Goal: Task Accomplishment & Management: Complete application form

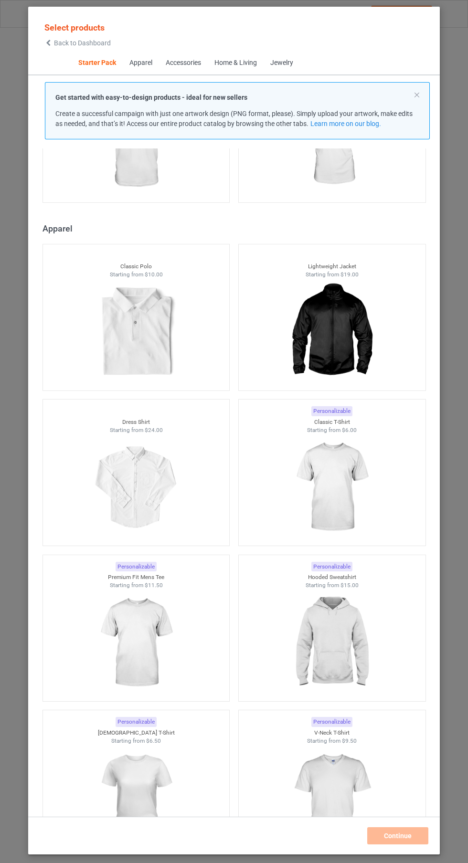
scroll to position [438, 0]
click at [350, 479] on img at bounding box center [331, 486] width 85 height 107
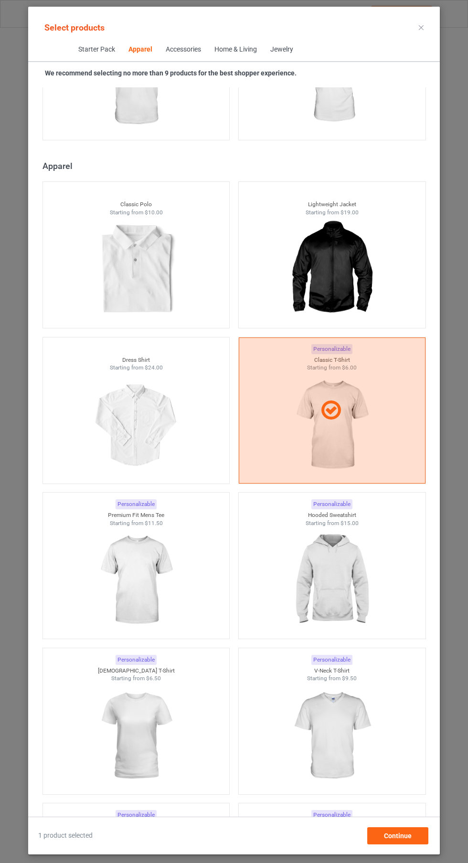
click at [341, 659] on div "Personalizable" at bounding box center [331, 660] width 41 height 10
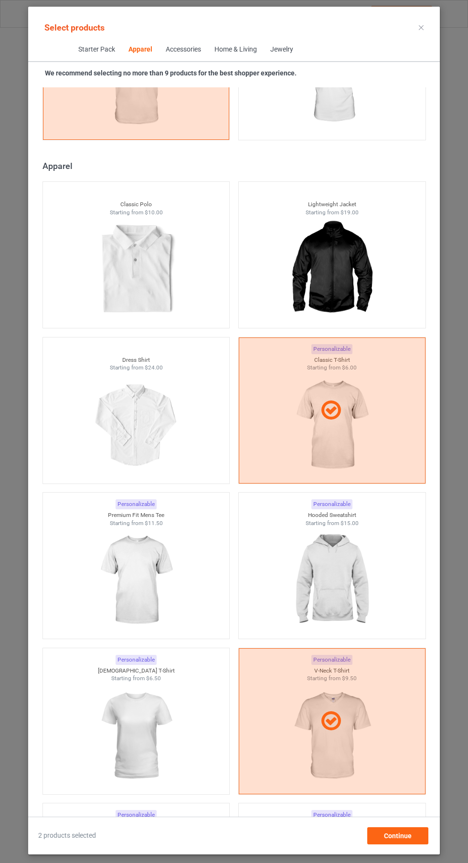
click at [332, 573] on img at bounding box center [331, 580] width 85 height 107
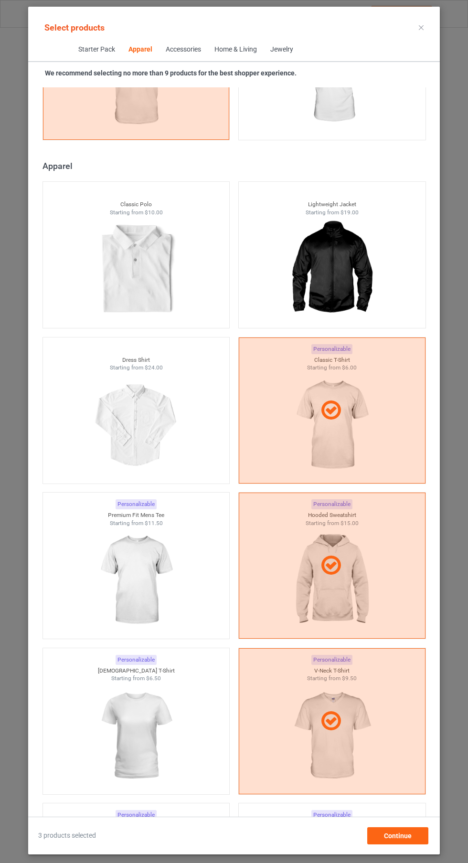
click at [158, 580] on img at bounding box center [135, 580] width 85 height 107
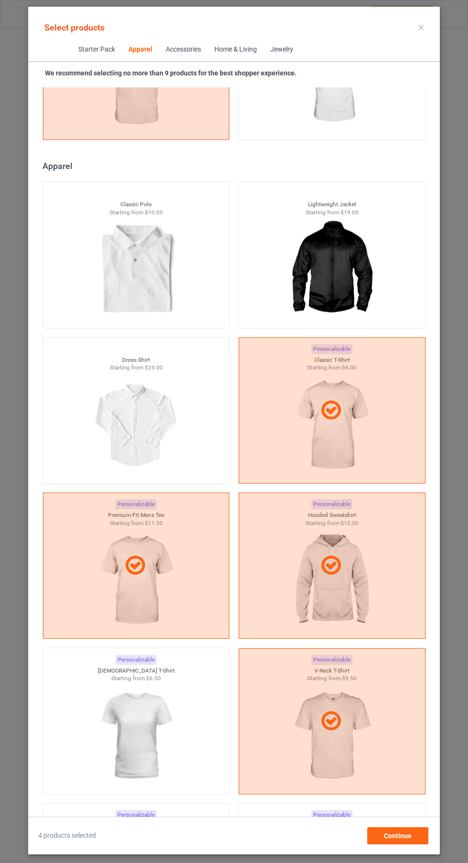
click at [172, 745] on img at bounding box center [135, 736] width 85 height 107
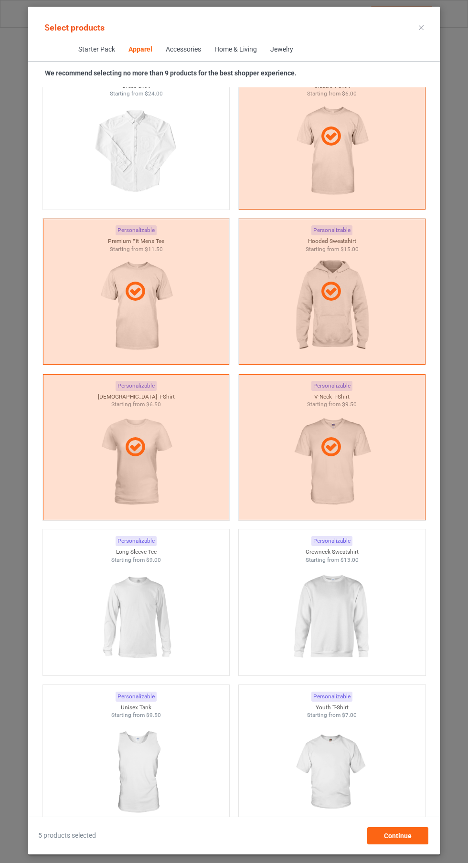
click at [347, 674] on div "Personalizable Crewneck Sweatshirt Starting from $13.00" at bounding box center [332, 602] width 188 height 147
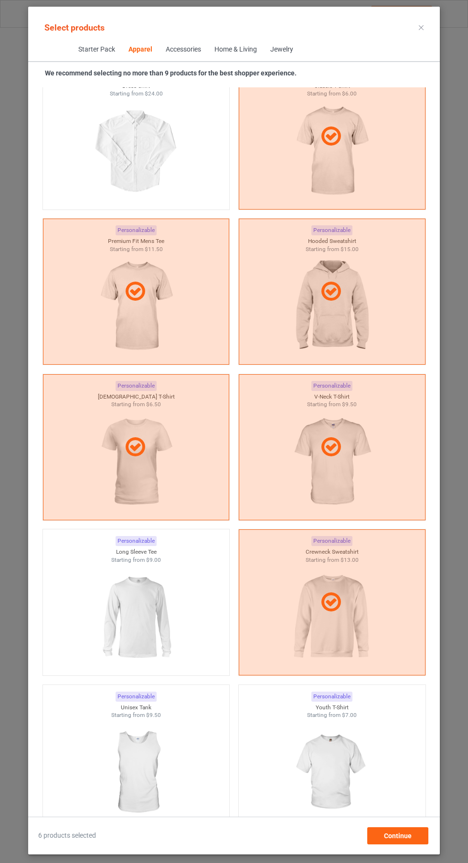
click at [170, 612] on img at bounding box center [135, 617] width 85 height 107
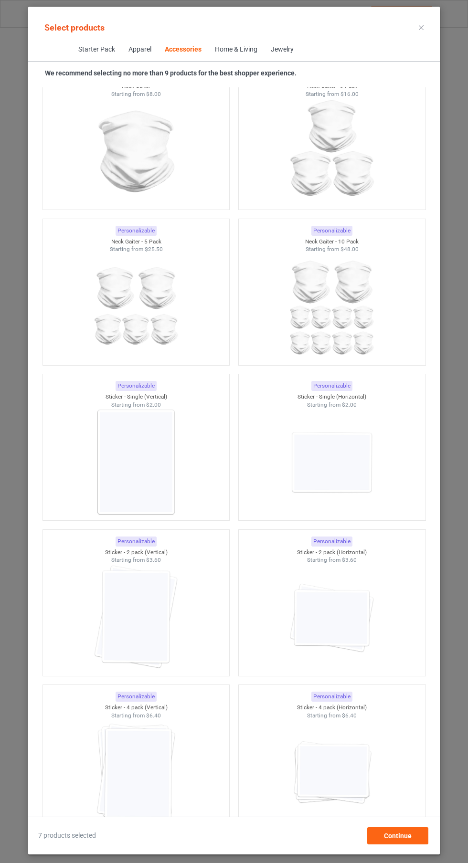
scroll to position [6033, 0]
click at [156, 461] on img at bounding box center [135, 458] width 85 height 107
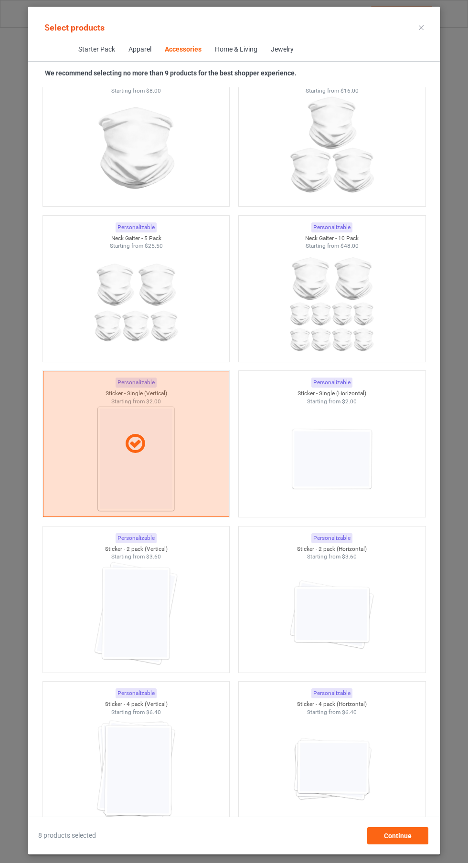
click at [176, 607] on img at bounding box center [135, 614] width 85 height 107
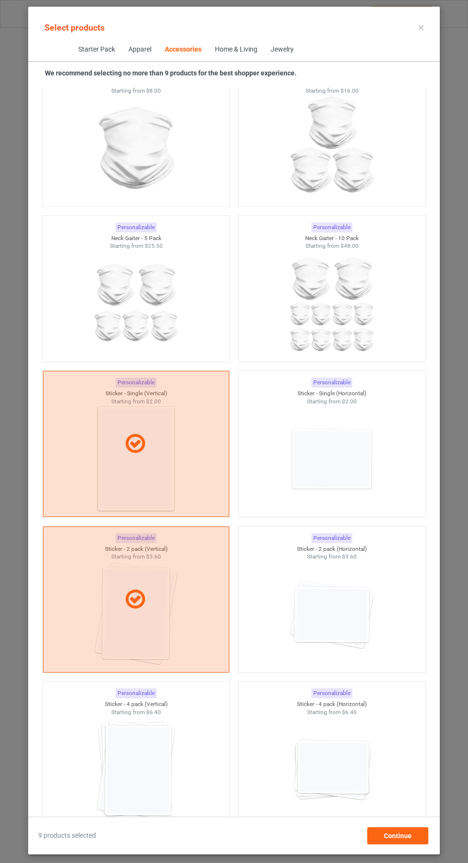
click at [168, 781] on img at bounding box center [135, 769] width 85 height 107
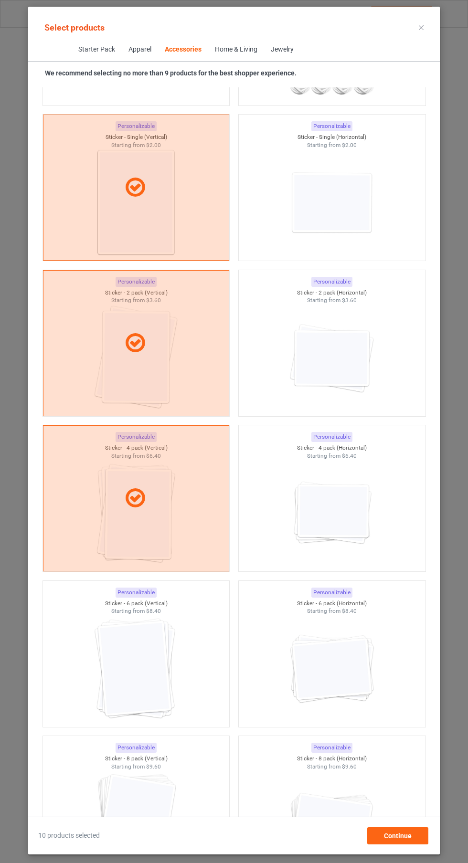
scroll to position [6294, 0]
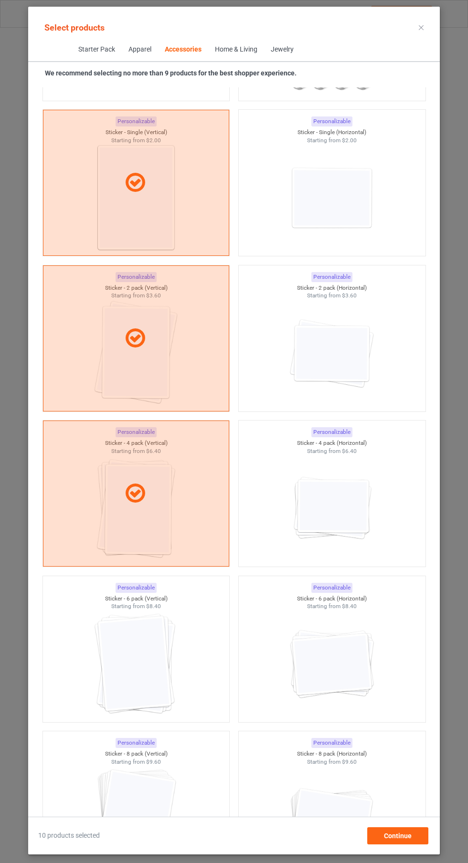
click at [170, 664] on img at bounding box center [135, 664] width 85 height 107
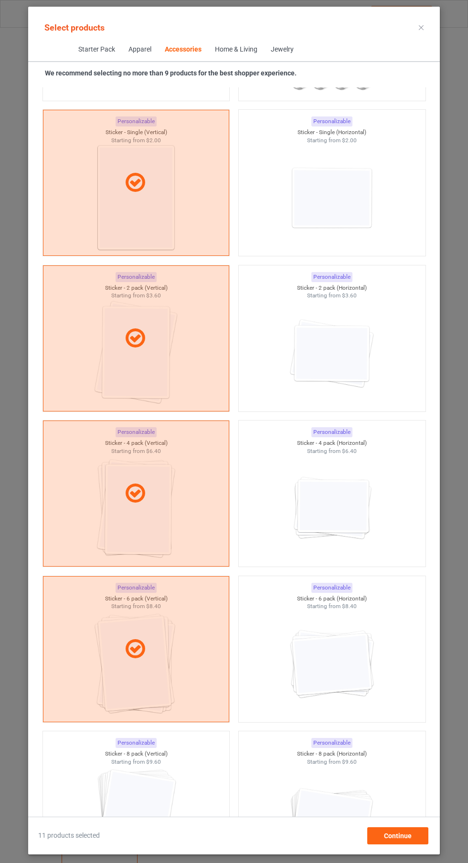
click at [164, 797] on img at bounding box center [135, 819] width 85 height 107
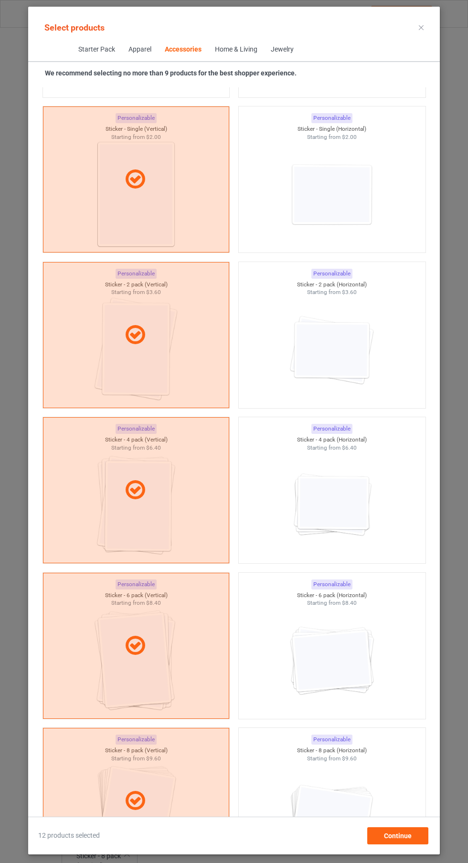
scroll to position [6288, 0]
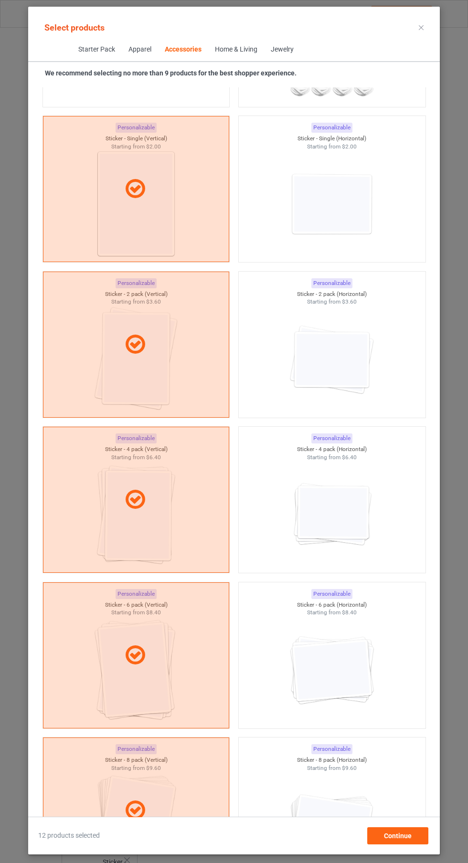
click at [421, 27] on icon at bounding box center [421, 27] width 5 height 5
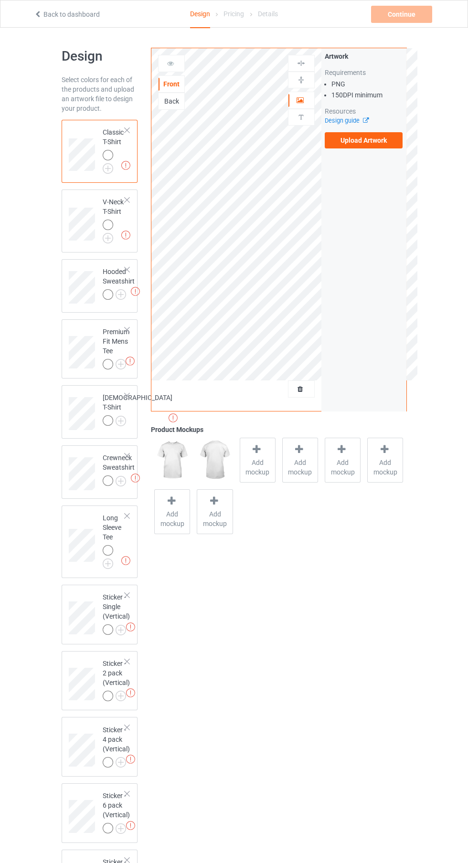
click at [376, 144] on label "Upload Artwork" at bounding box center [364, 140] width 78 height 16
click at [0, 0] on input "Upload Artwork" at bounding box center [0, 0] width 0 height 0
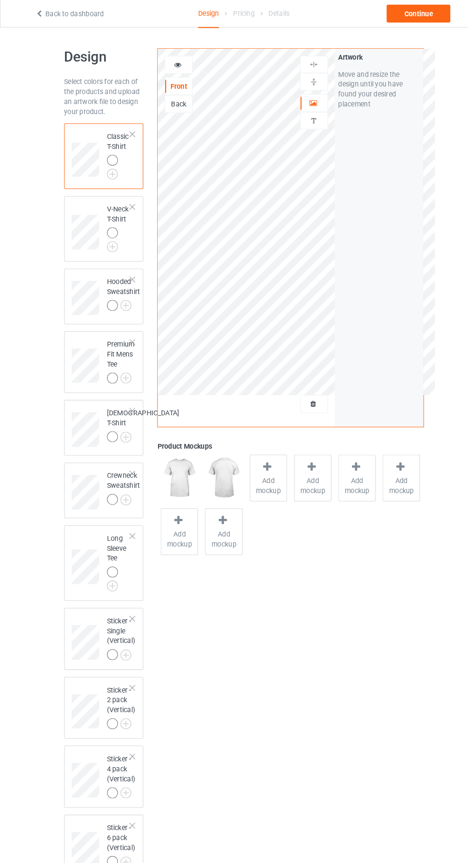
click at [257, 462] on span "Add mockup" at bounding box center [257, 467] width 35 height 19
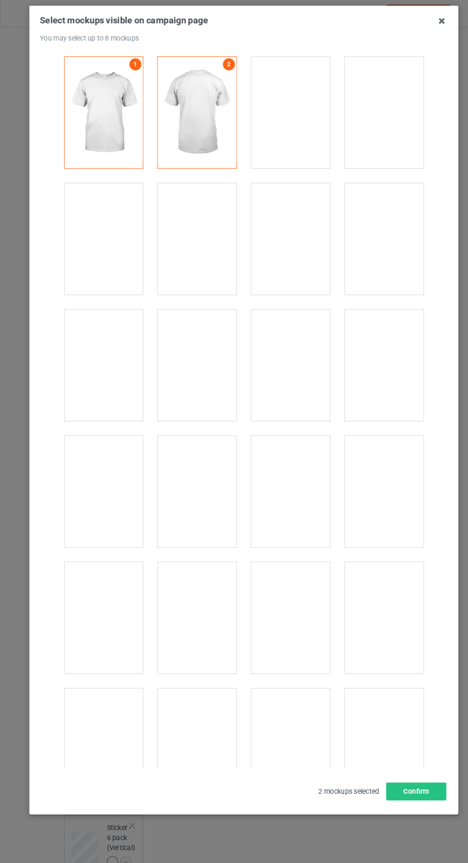
click at [284, 598] on div at bounding box center [278, 594] width 75 height 107
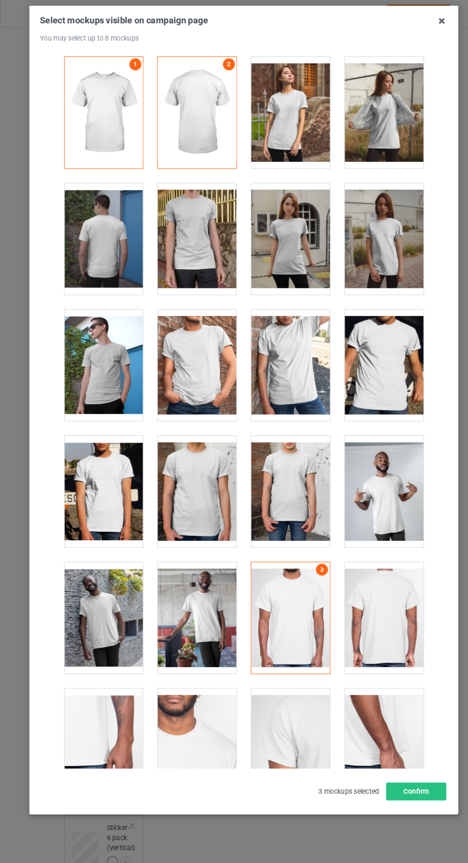
click at [197, 608] on div at bounding box center [188, 594] width 75 height 107
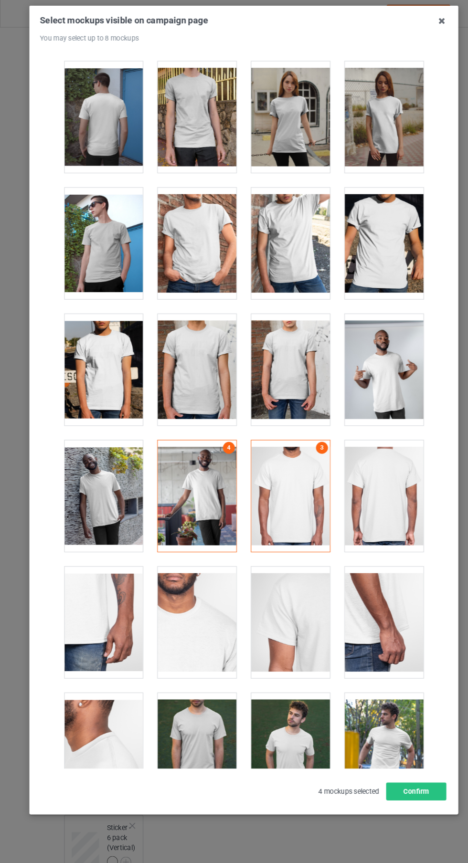
click at [200, 483] on div at bounding box center [188, 477] width 75 height 107
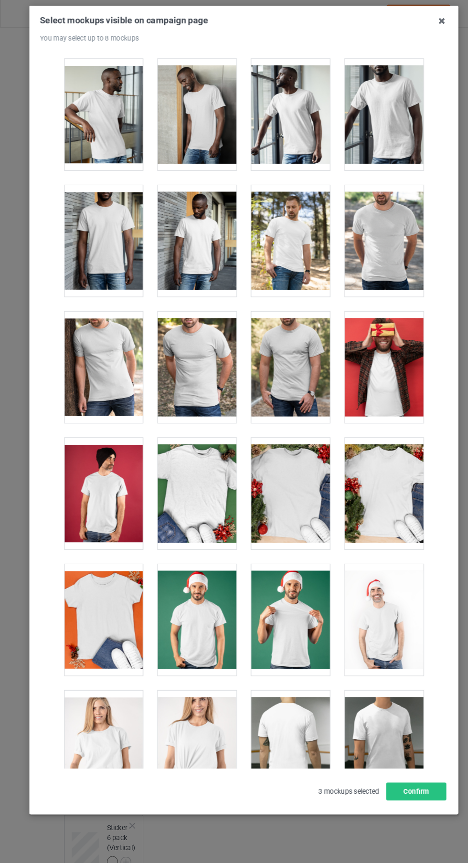
scroll to position [2940, 0]
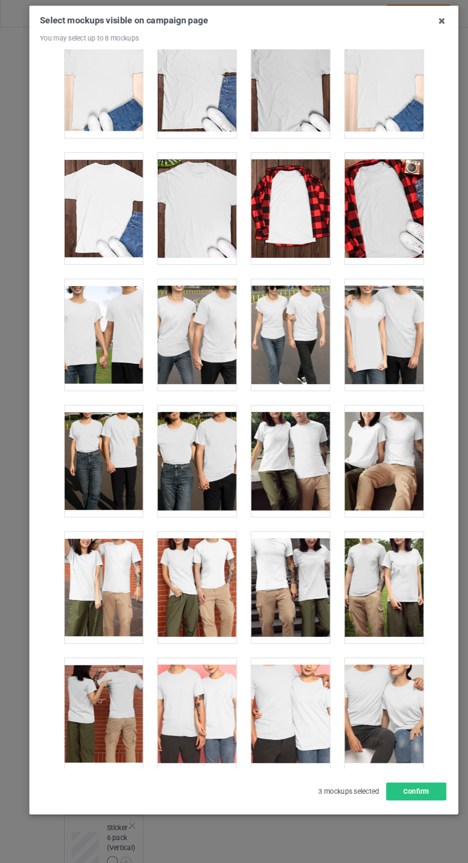
click at [354, 604] on div at bounding box center [368, 565] width 75 height 107
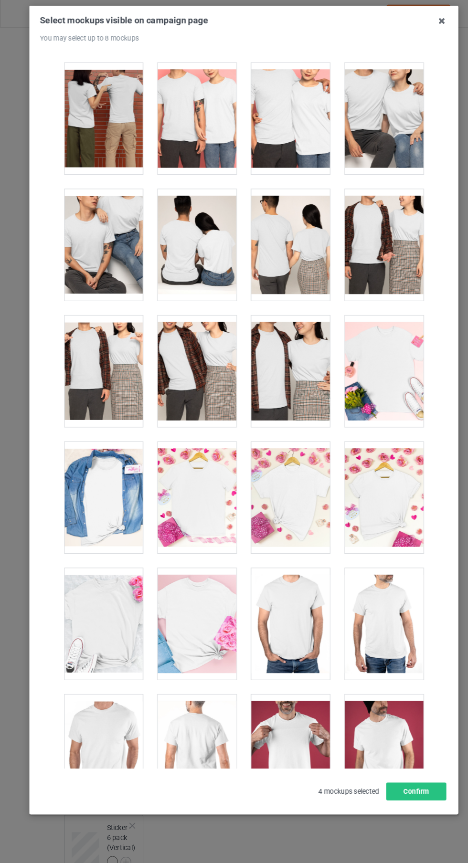
scroll to position [3515, 0]
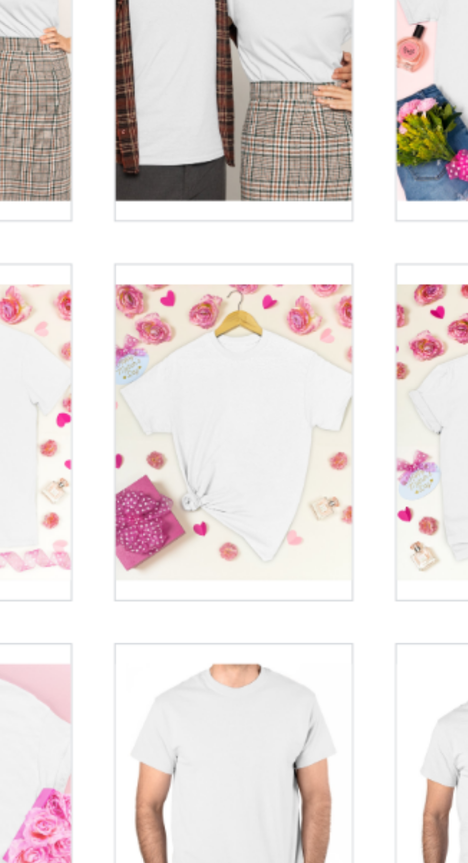
click at [290, 499] on div at bounding box center [278, 476] width 75 height 107
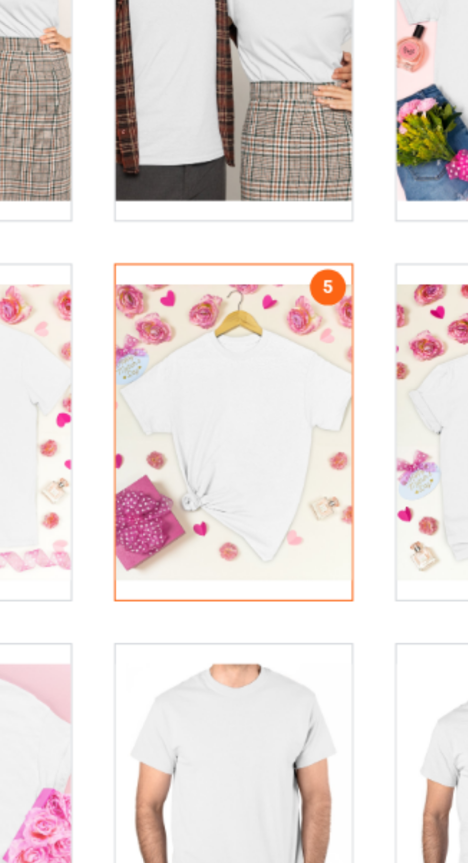
click at [281, 560] on div at bounding box center [278, 597] width 75 height 107
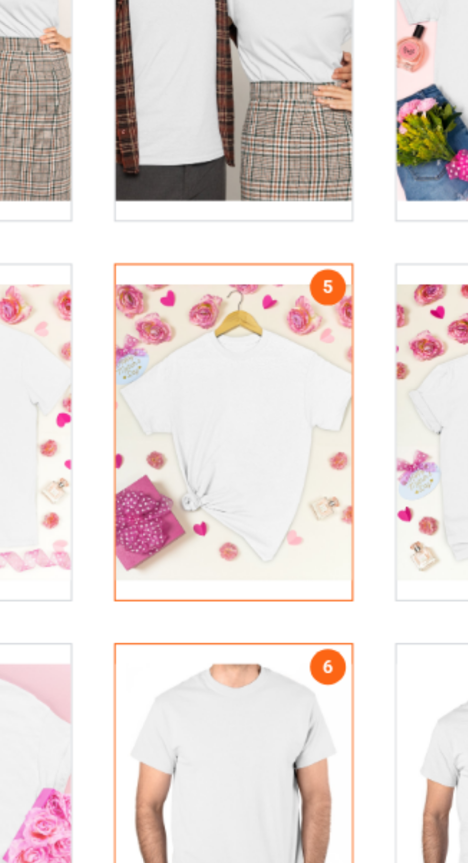
click at [223, 503] on div at bounding box center [188, 476] width 75 height 107
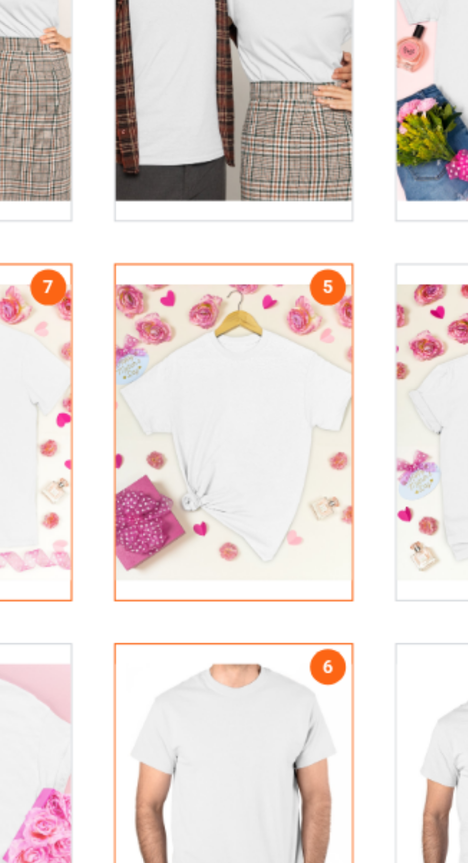
scroll to position [3516, 0]
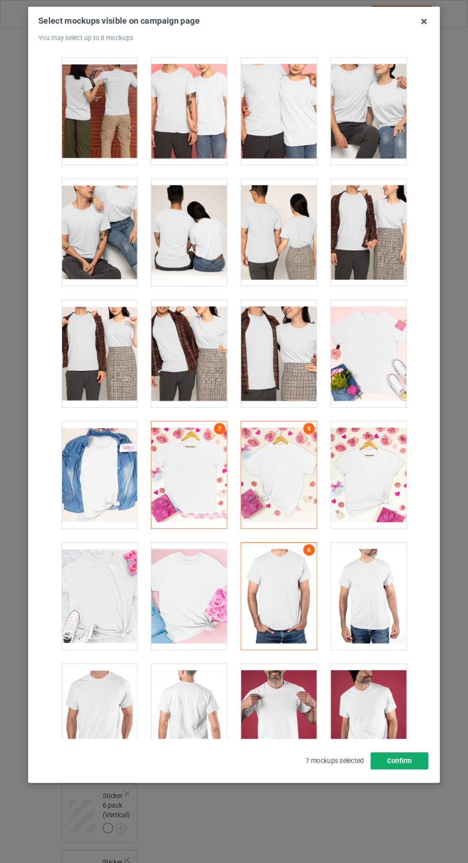
click at [417, 770] on button "Confirm" at bounding box center [400, 761] width 58 height 17
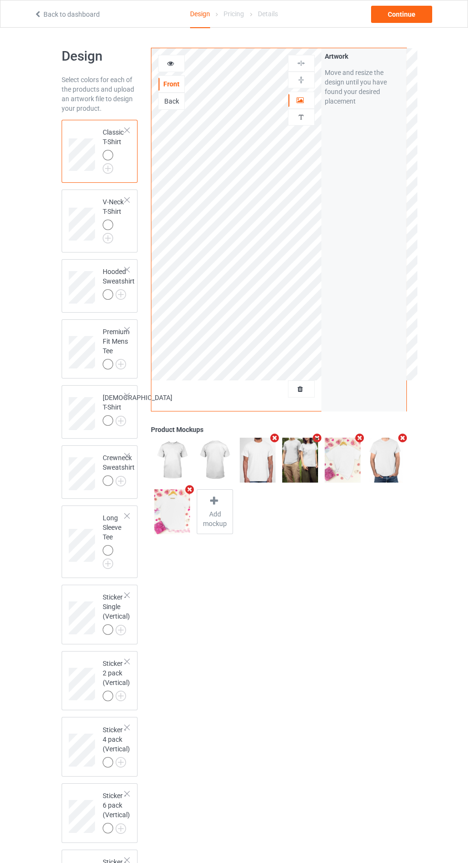
click at [106, 635] on div at bounding box center [108, 630] width 11 height 11
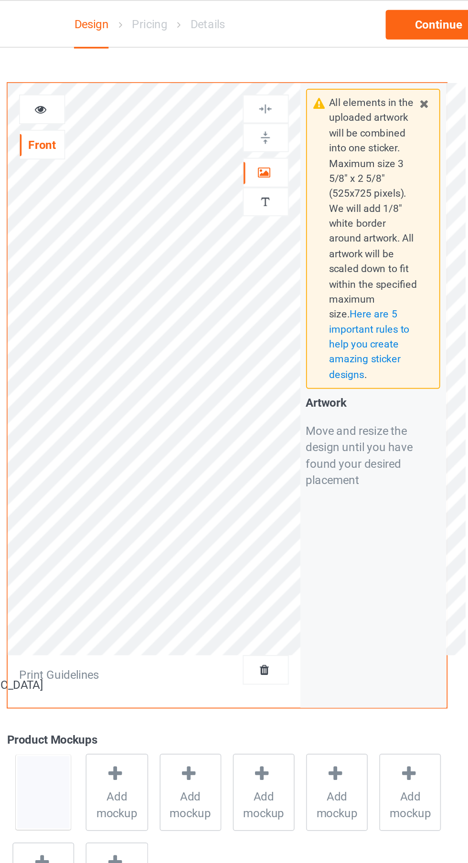
click at [298, 100] on icon at bounding box center [301, 99] width 8 height 7
click at [308, 64] on div at bounding box center [301, 63] width 26 height 9
click at [307, 82] on div at bounding box center [301, 79] width 26 height 9
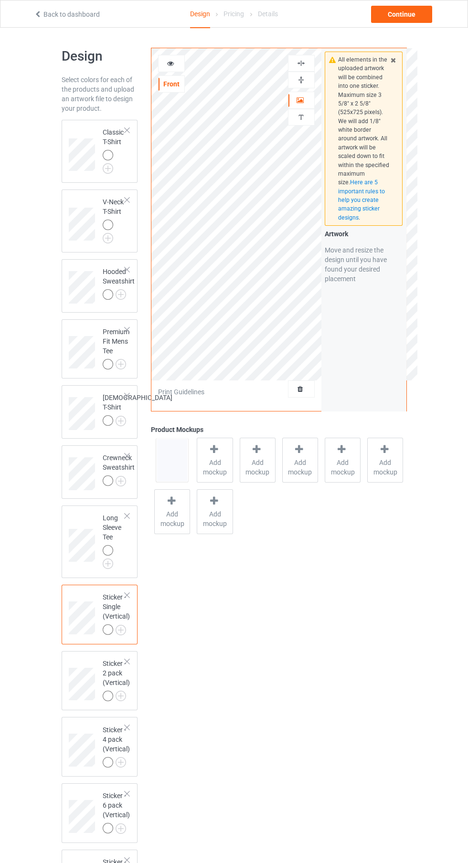
click at [228, 446] on div "Add mockup" at bounding box center [215, 460] width 36 height 45
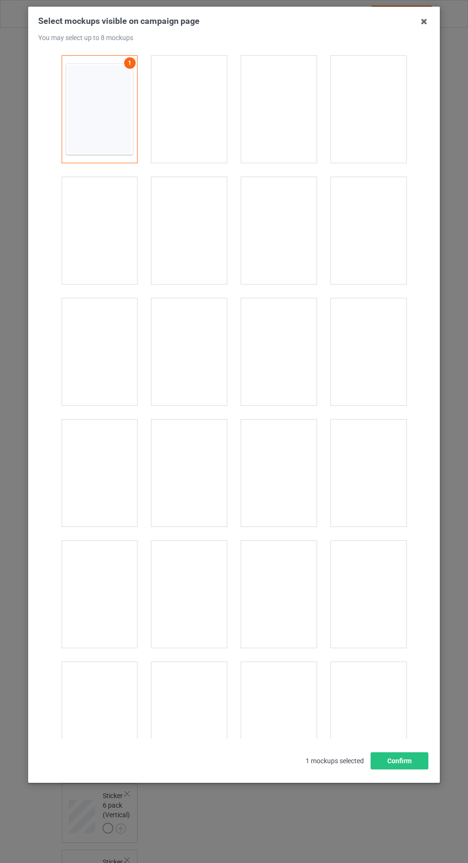
click at [369, 102] on div at bounding box center [368, 109] width 75 height 107
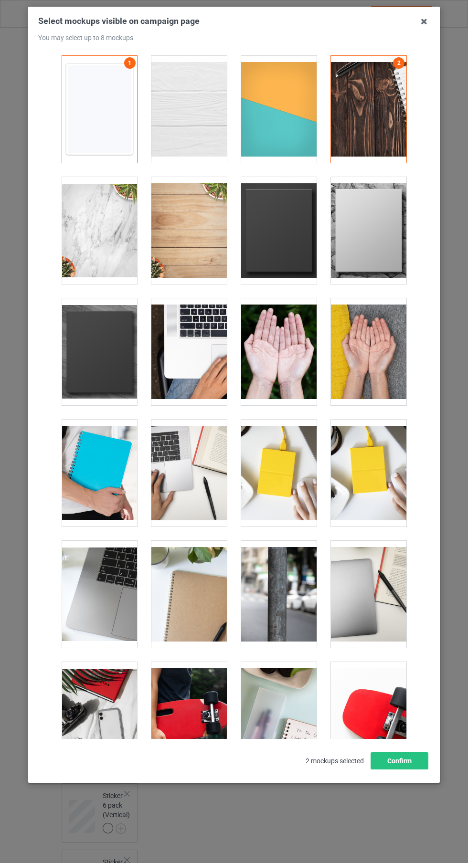
click at [276, 139] on div at bounding box center [278, 109] width 75 height 107
click at [291, 240] on div at bounding box center [278, 230] width 75 height 107
click at [424, 22] on icon at bounding box center [423, 21] width 15 height 15
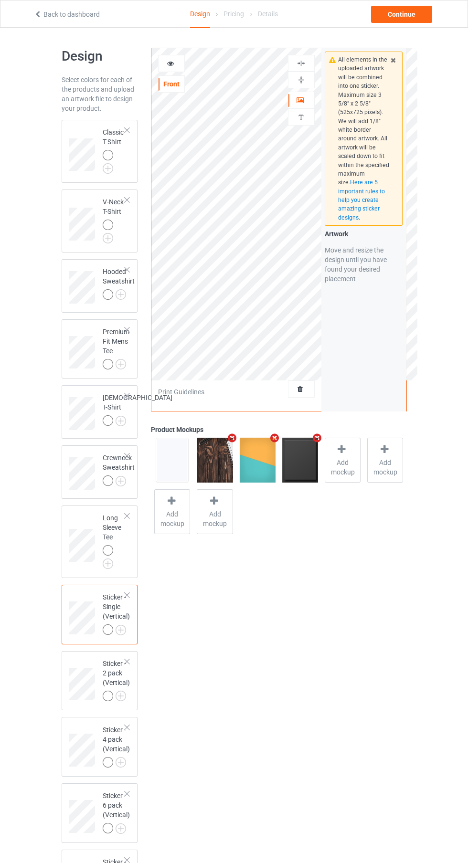
click at [0, 0] on img at bounding box center [0, 0] width 0 height 0
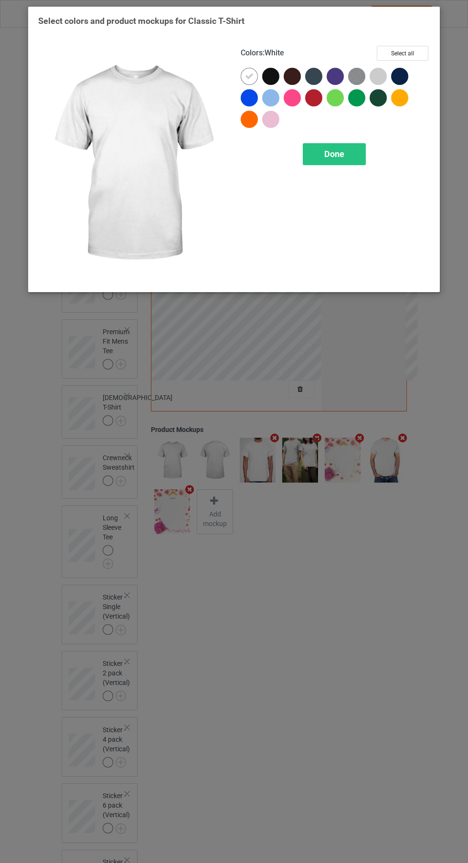
click at [413, 46] on button "Select all" at bounding box center [403, 53] width 52 height 15
click at [350, 149] on div "Done" at bounding box center [334, 154] width 63 height 22
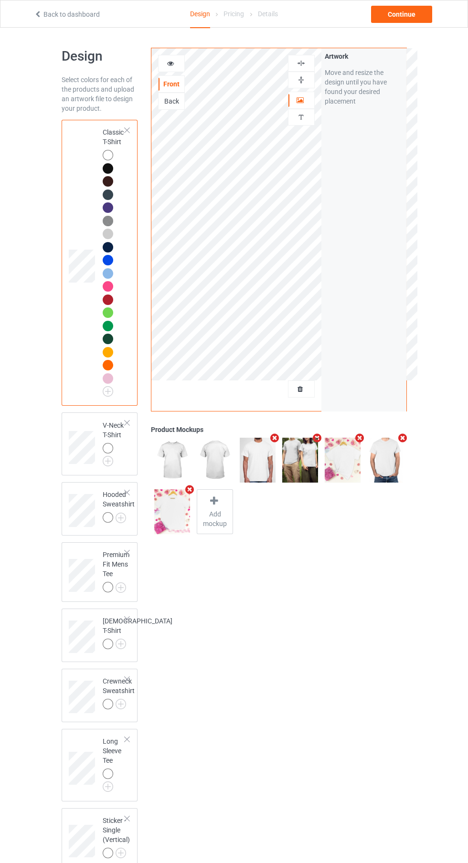
click at [0, 0] on img at bounding box center [0, 0] width 0 height 0
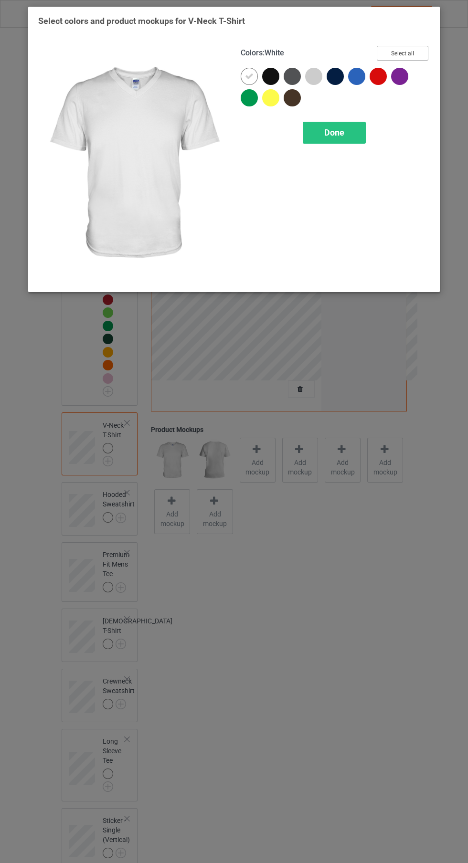
click at [421, 56] on button "Select all" at bounding box center [403, 53] width 52 height 15
click at [342, 135] on span "Done" at bounding box center [334, 133] width 20 height 10
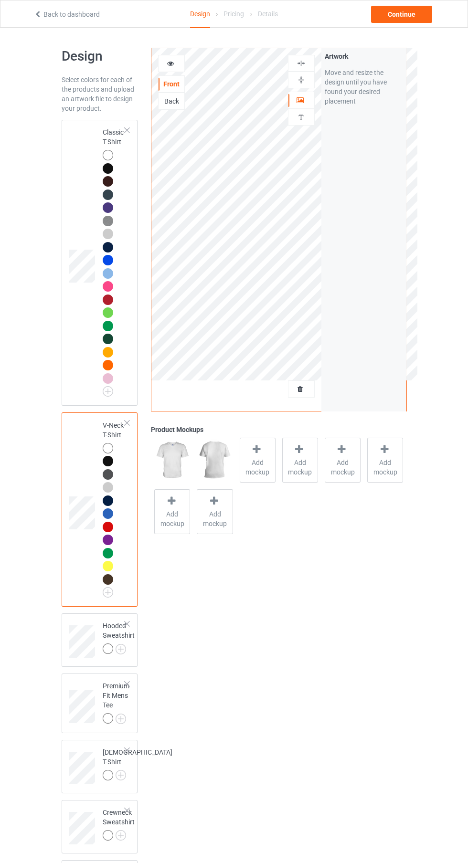
click at [0, 0] on img at bounding box center [0, 0] width 0 height 0
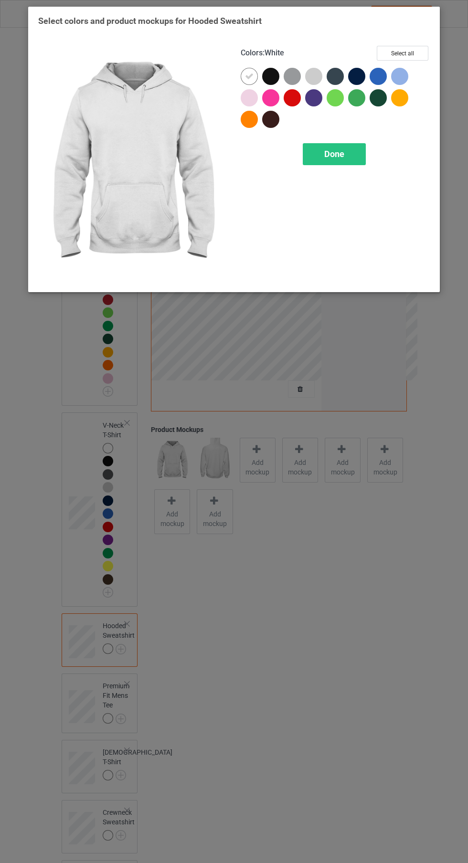
click at [407, 49] on button "Select all" at bounding box center [403, 53] width 52 height 15
click at [343, 149] on span "Done" at bounding box center [334, 154] width 20 height 10
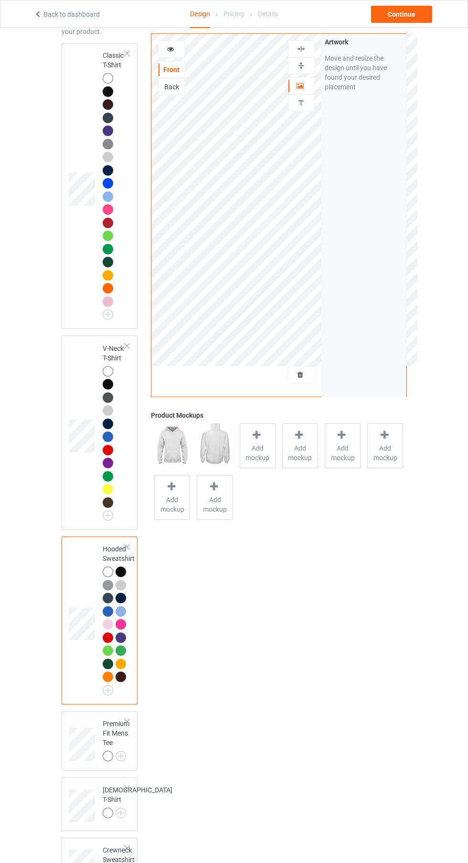
scroll to position [88, 0]
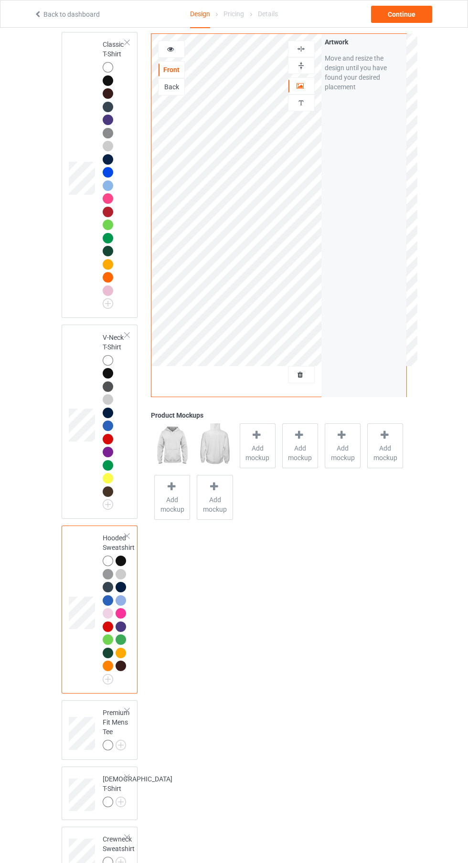
click at [0, 0] on img at bounding box center [0, 0] width 0 height 0
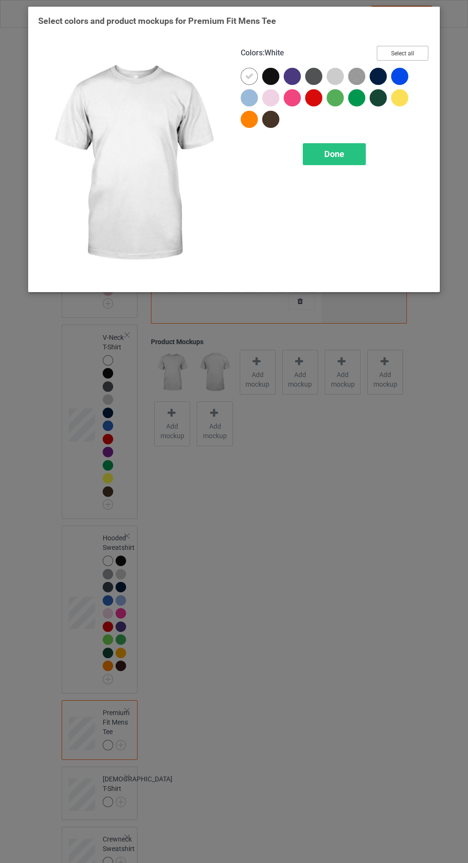
click at [409, 52] on button "Select all" at bounding box center [403, 53] width 52 height 15
click at [332, 154] on span "Done" at bounding box center [334, 154] width 20 height 10
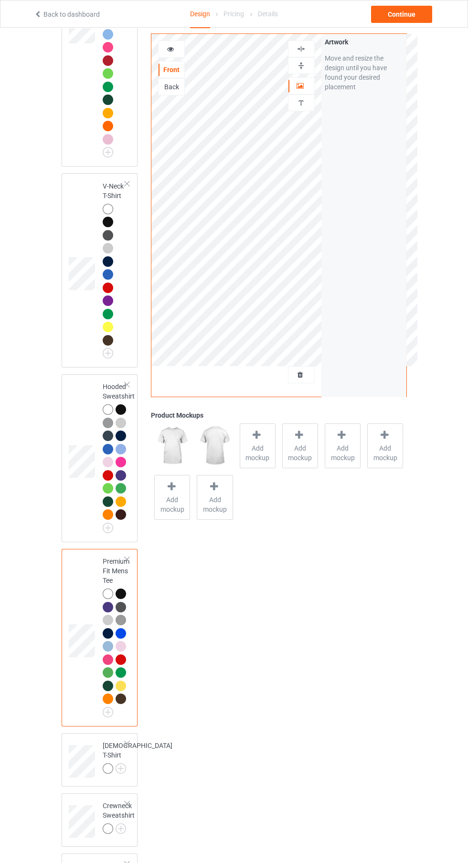
scroll to position [237, 0]
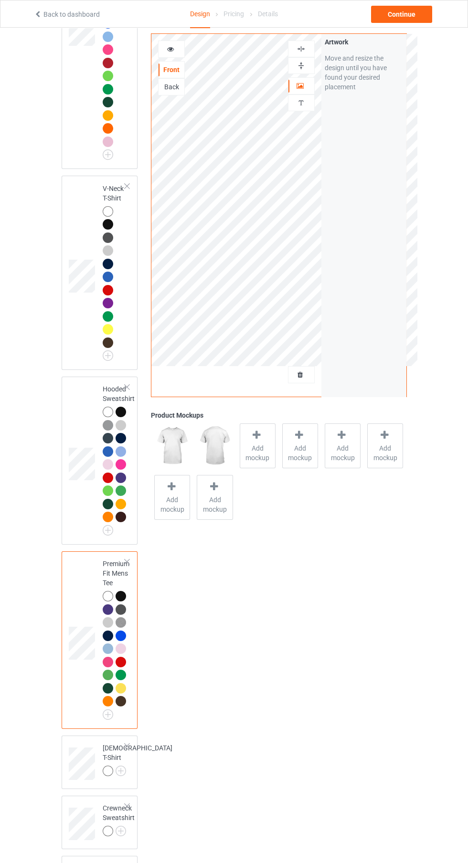
click at [0, 0] on img at bounding box center [0, 0] width 0 height 0
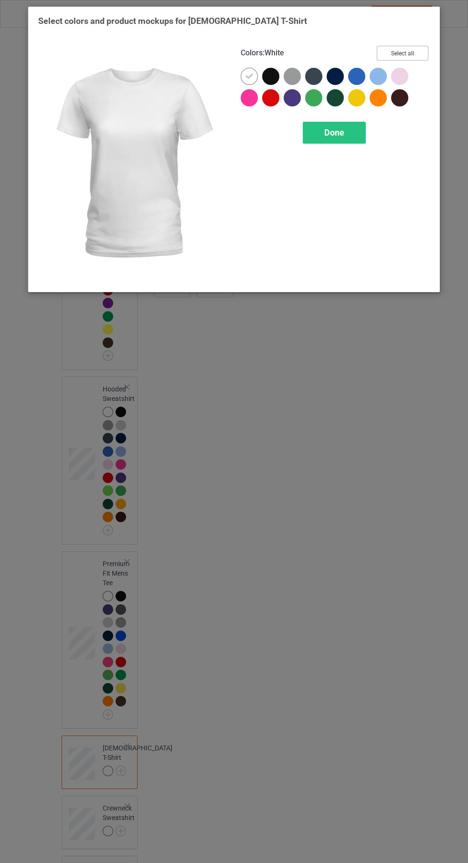
click at [423, 53] on button "Select all" at bounding box center [403, 53] width 52 height 15
click at [344, 136] on span "Done" at bounding box center [334, 133] width 20 height 10
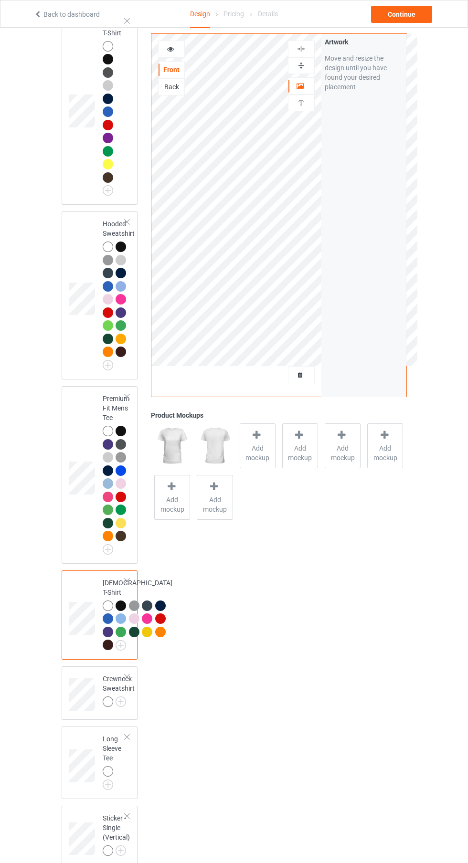
scroll to position [405, 0]
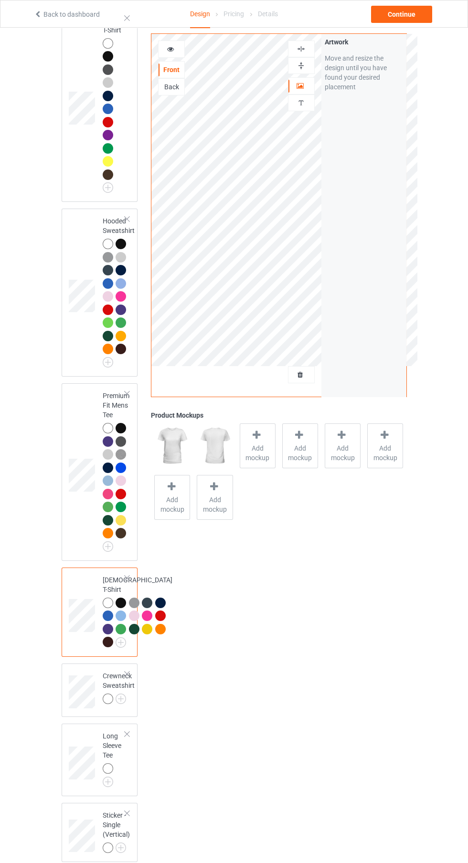
click at [0, 0] on img at bounding box center [0, 0] width 0 height 0
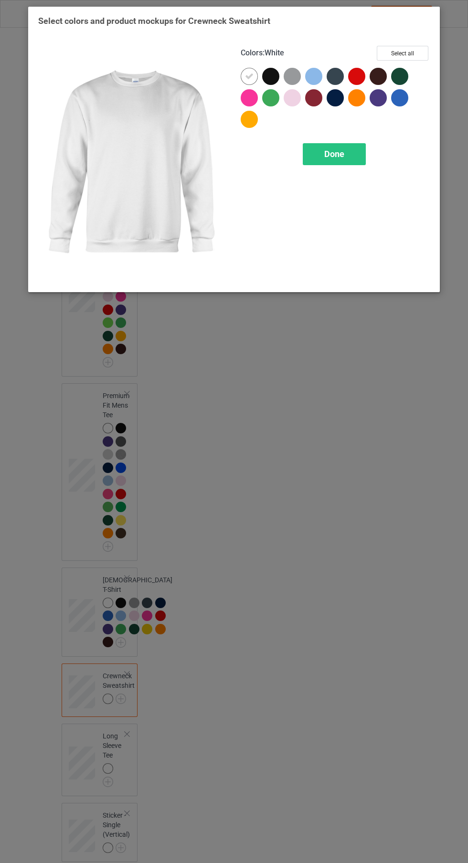
click at [335, 153] on span "Done" at bounding box center [334, 154] width 20 height 10
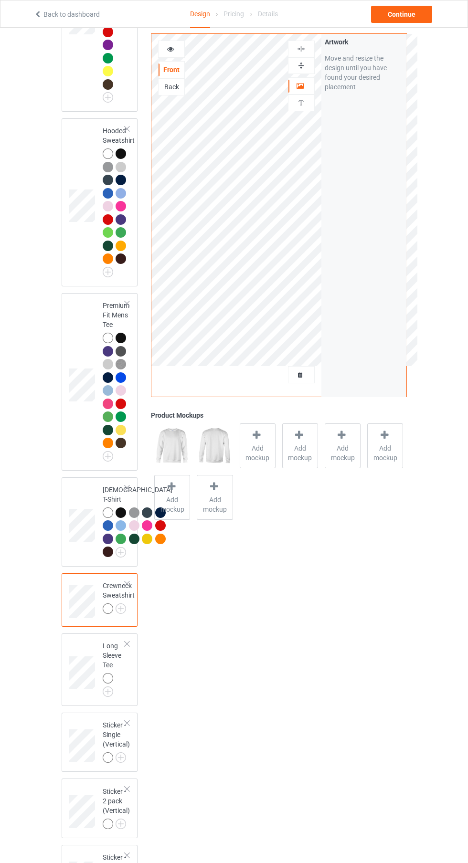
scroll to position [500, 0]
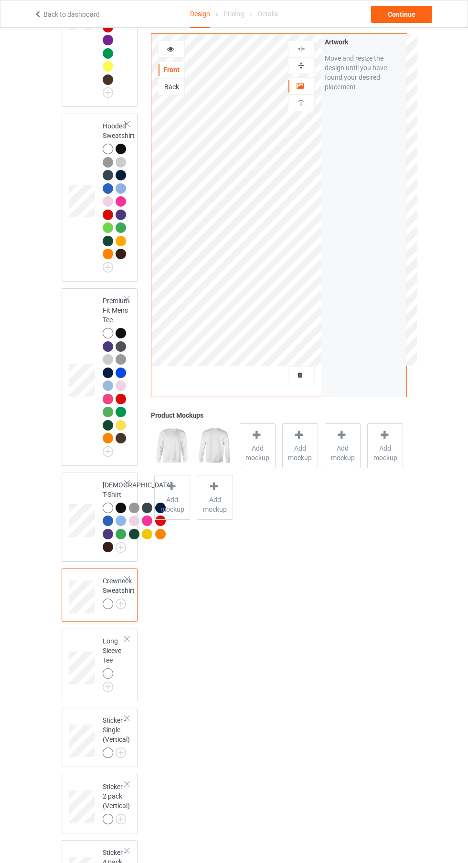
click at [0, 0] on img at bounding box center [0, 0] width 0 height 0
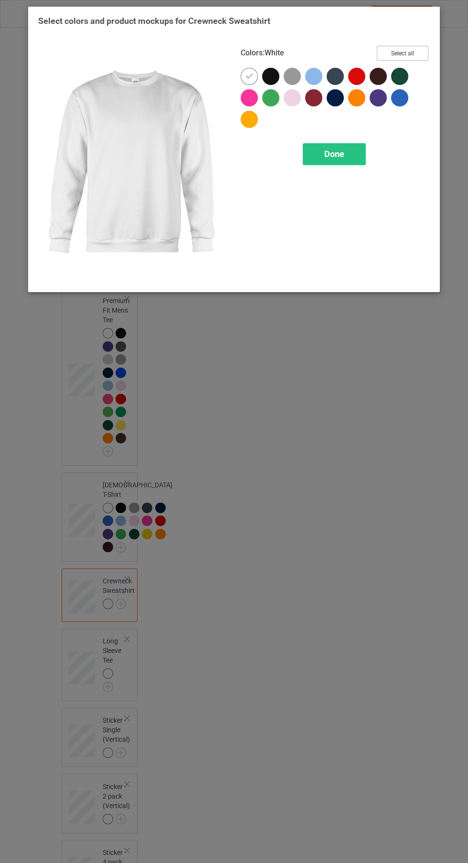
click at [415, 53] on button "Select all" at bounding box center [403, 53] width 52 height 15
click at [332, 156] on span "Done" at bounding box center [334, 154] width 20 height 10
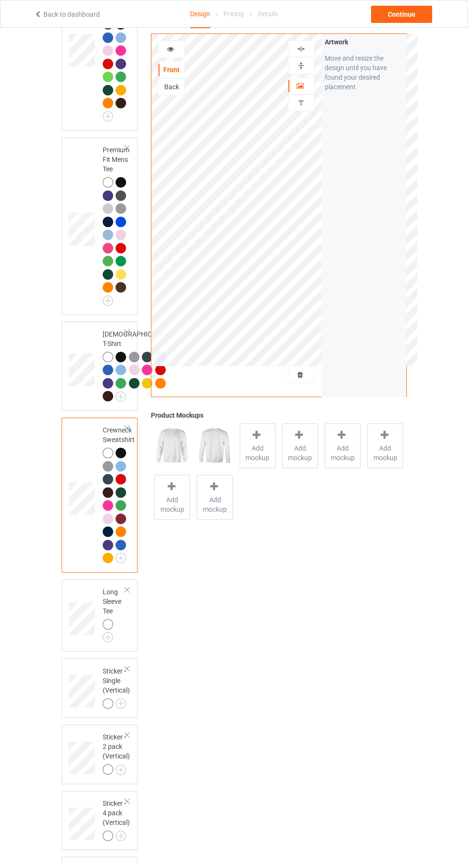
scroll to position [650, 0]
click at [0, 0] on img at bounding box center [0, 0] width 0 height 0
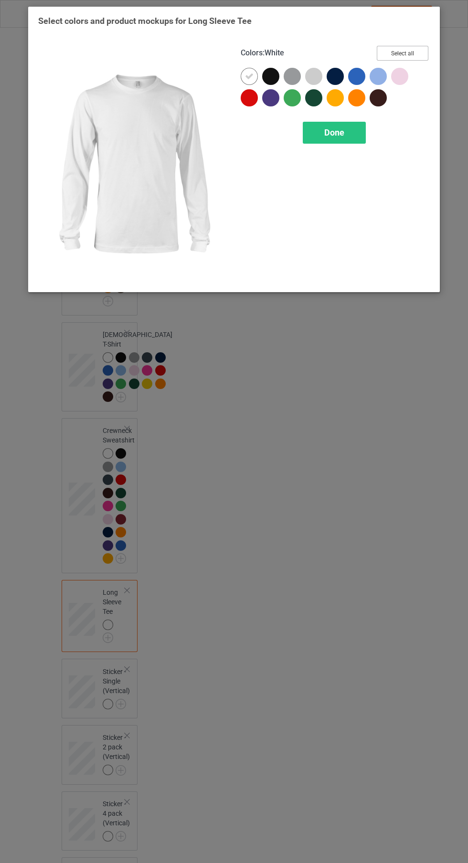
click at [417, 51] on button "Select all" at bounding box center [403, 53] width 52 height 15
click at [354, 142] on div "Done" at bounding box center [334, 133] width 63 height 22
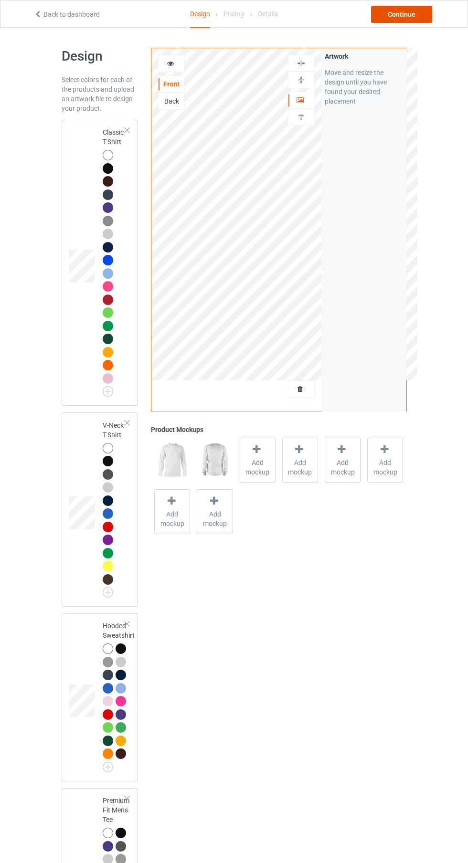
click at [421, 14] on div "Continue" at bounding box center [401, 14] width 61 height 17
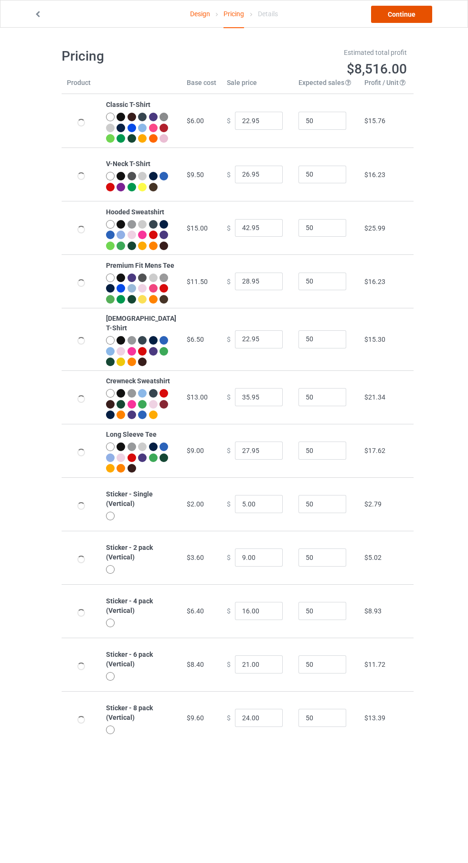
click at [420, 18] on link "Continue" at bounding box center [401, 14] width 61 height 17
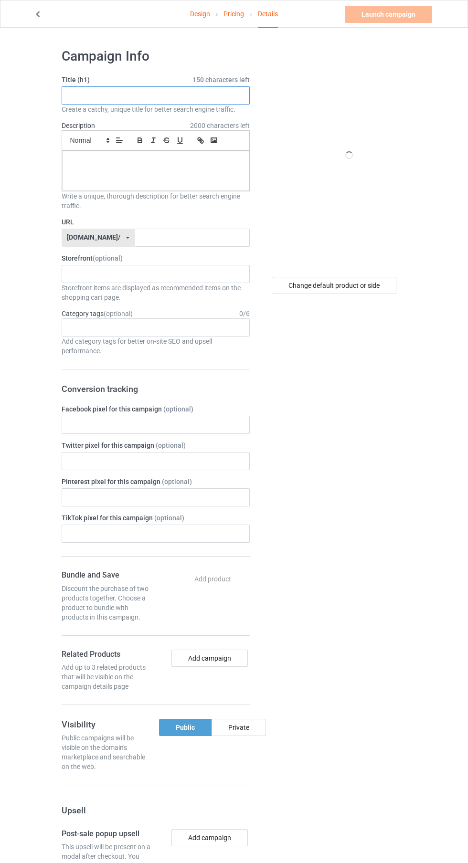
click at [202, 99] on input "text" at bounding box center [156, 95] width 188 height 18
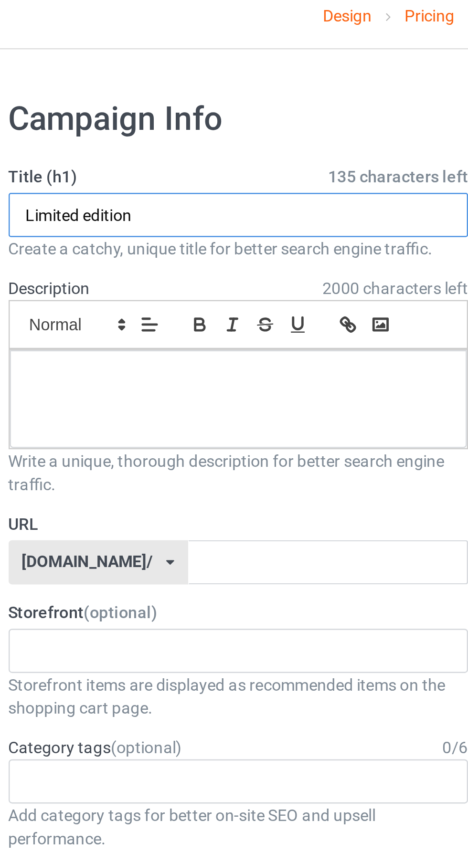
type input "Limited edition"
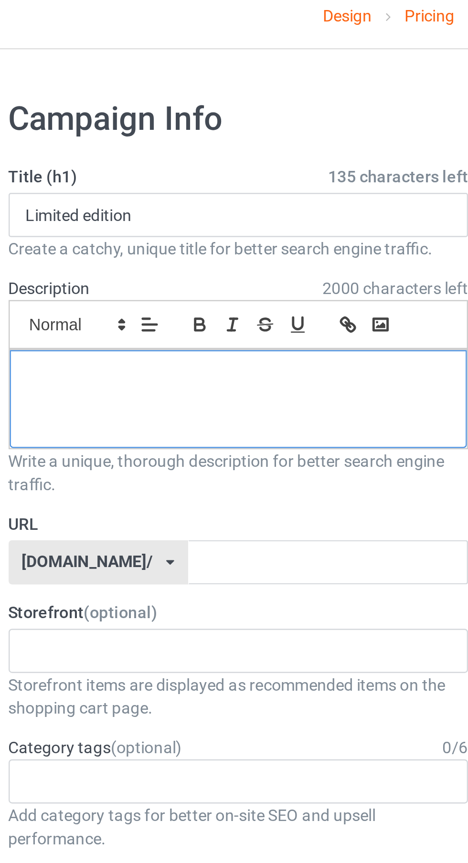
click at [181, 164] on p at bounding box center [156, 161] width 172 height 9
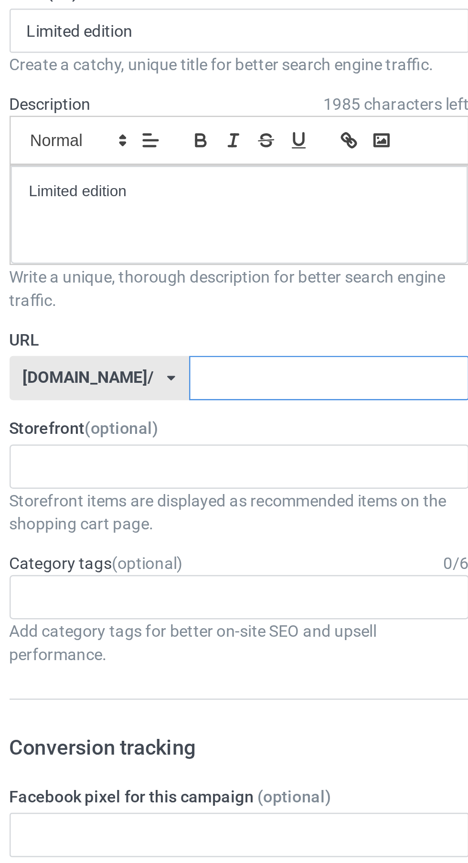
click at [185, 235] on input "text" at bounding box center [192, 238] width 115 height 18
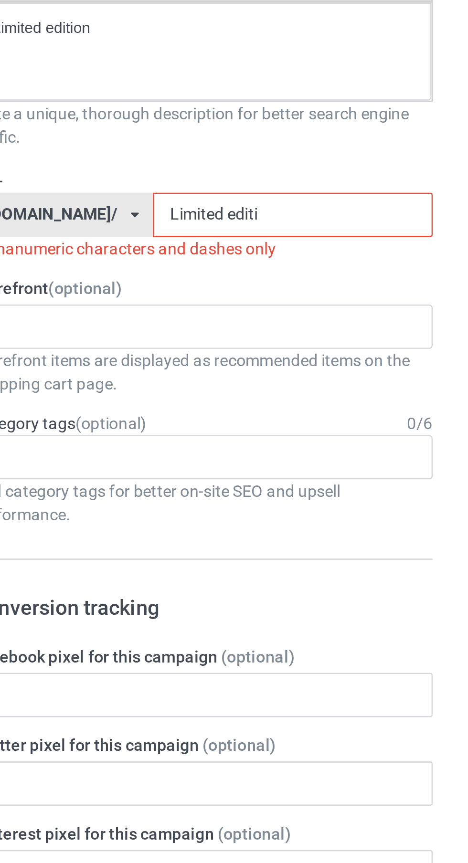
click at [165, 235] on input "Limited editi" at bounding box center [192, 238] width 115 height 18
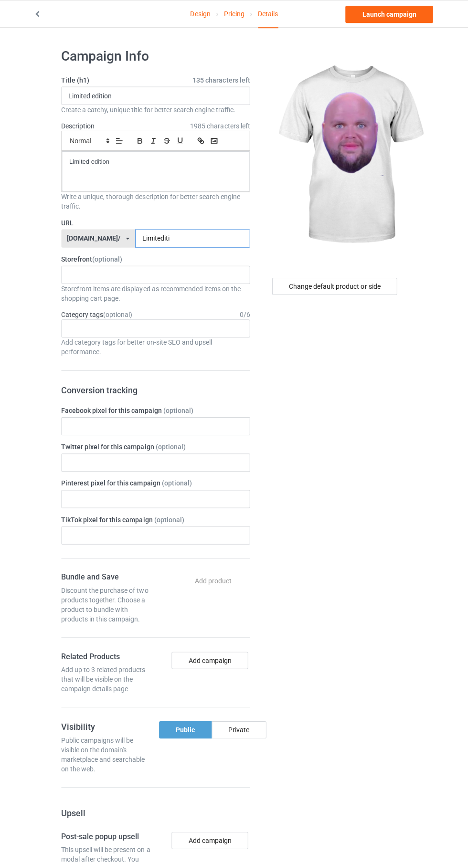
scroll to position [5, 0]
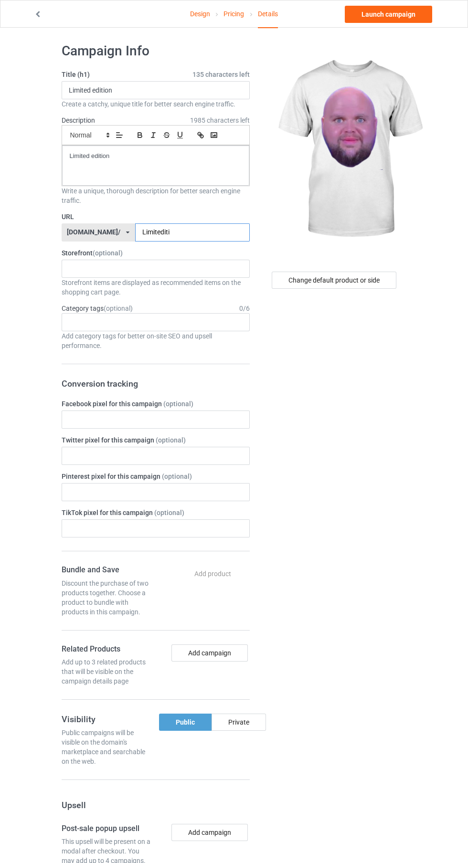
type input "Limitediti"
click at [359, 280] on div "Change default product or side" at bounding box center [334, 280] width 125 height 17
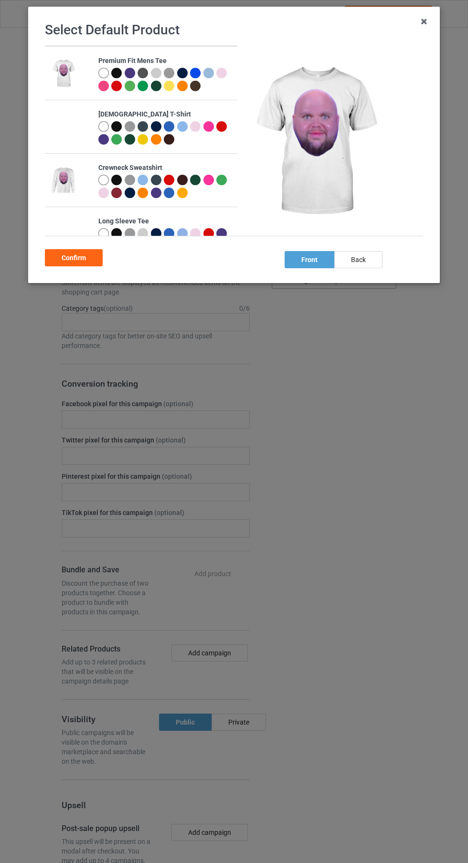
scroll to position [455, 0]
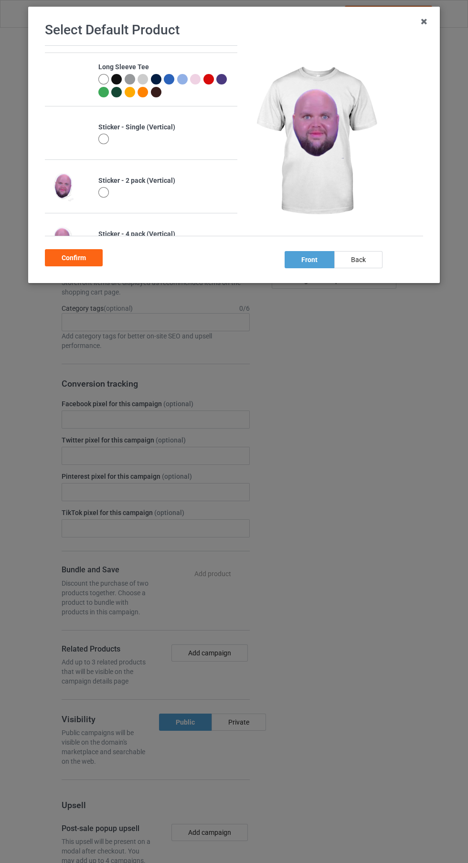
click at [105, 140] on div at bounding box center [103, 139] width 11 height 11
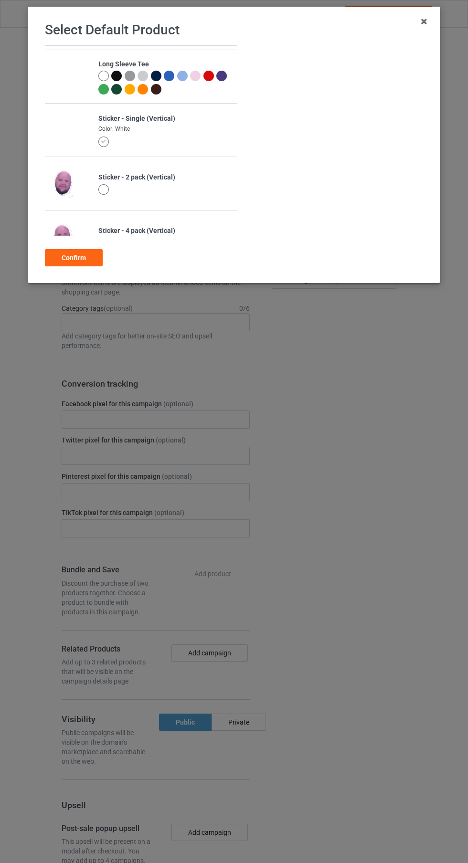
scroll to position [314, 0]
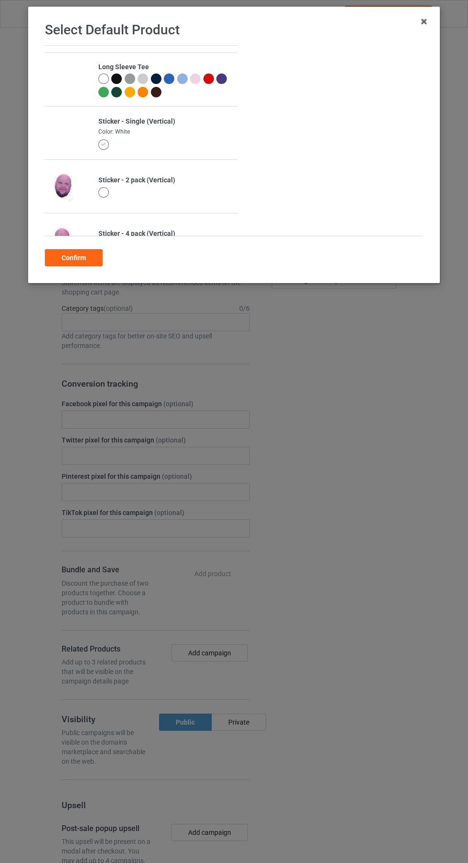
click at [73, 257] on div "Confirm" at bounding box center [74, 257] width 58 height 17
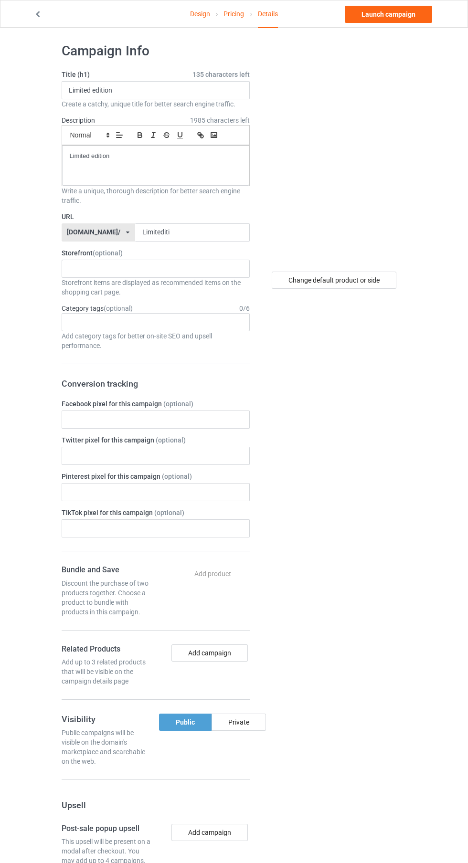
click at [199, 14] on link "Design" at bounding box center [200, 13] width 20 height 27
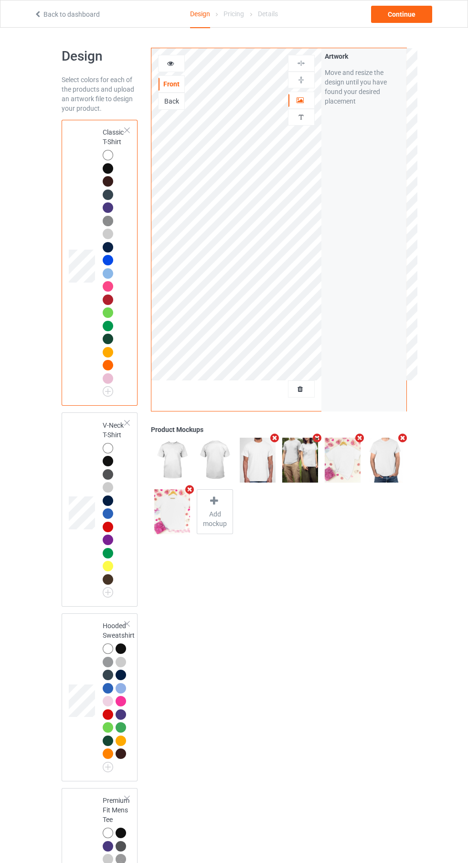
click at [308, 393] on div at bounding box center [301, 389] width 26 height 10
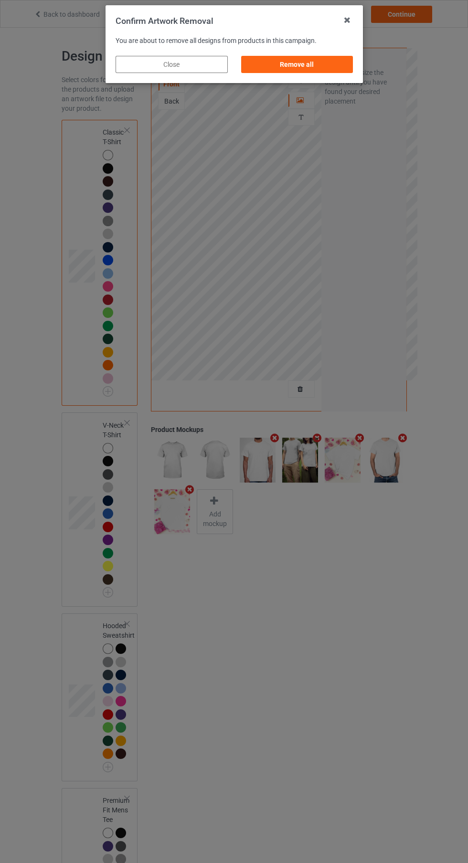
click at [326, 59] on div "Remove all" at bounding box center [297, 64] width 112 height 17
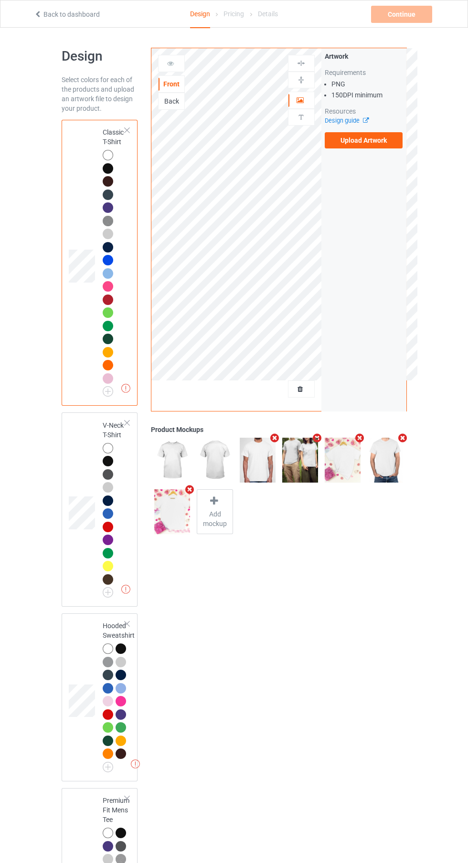
click at [382, 144] on label "Upload Artwork" at bounding box center [364, 140] width 78 height 16
click at [0, 0] on input "Upload Artwork" at bounding box center [0, 0] width 0 height 0
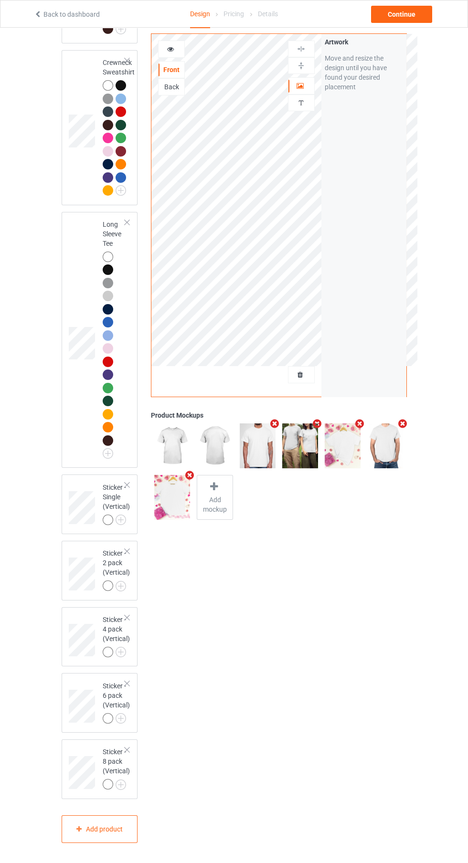
scroll to position [1120, 0]
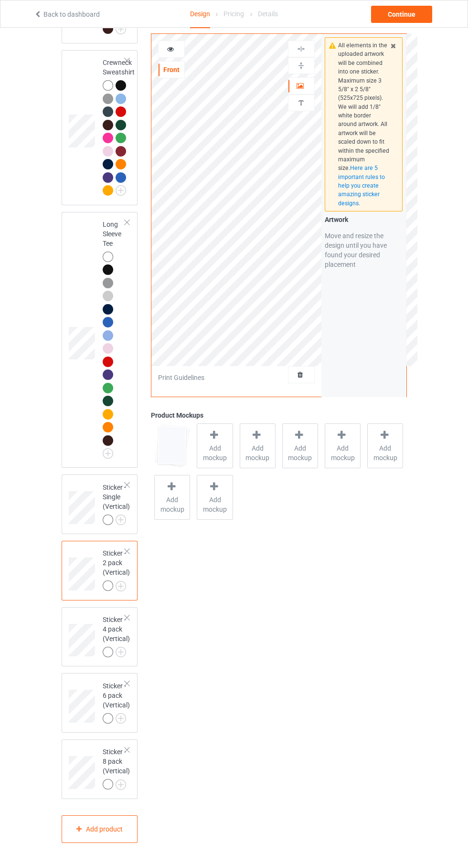
click at [218, 461] on span "Add mockup" at bounding box center [214, 453] width 35 height 19
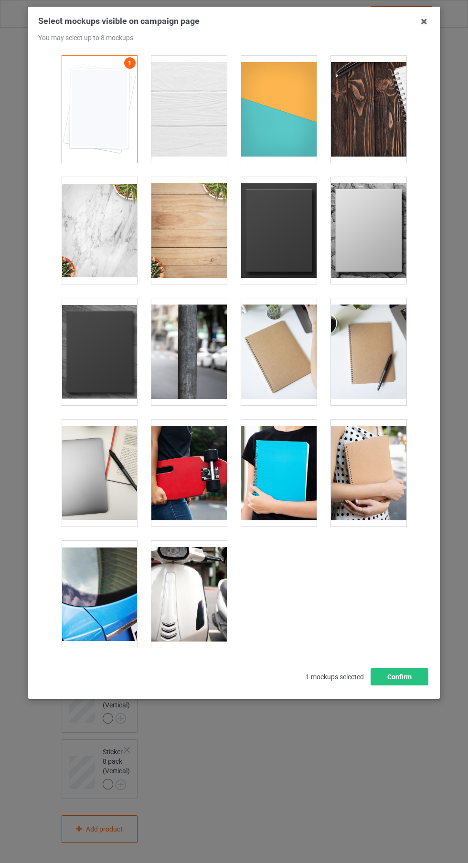
click at [204, 134] on div at bounding box center [188, 109] width 75 height 107
click at [279, 124] on div at bounding box center [278, 109] width 75 height 107
click at [363, 104] on div at bounding box center [368, 109] width 75 height 107
click at [299, 237] on div at bounding box center [278, 230] width 75 height 107
click at [409, 677] on button "Confirm" at bounding box center [400, 677] width 58 height 17
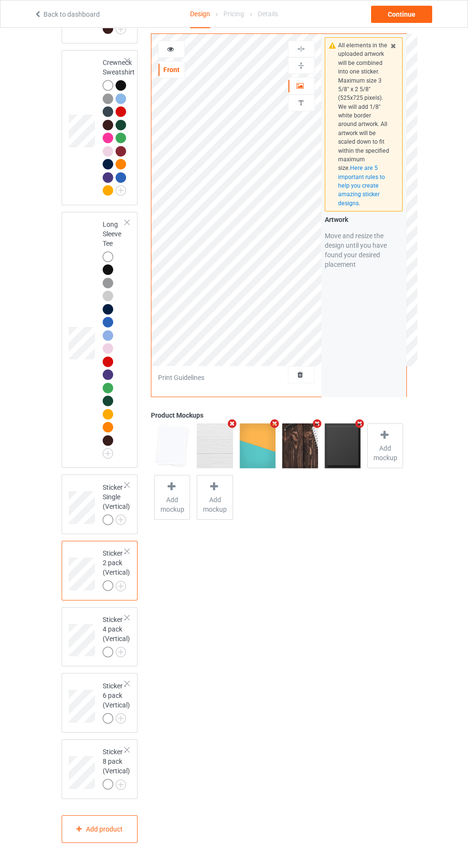
scroll to position [1119, 0]
click at [109, 658] on div at bounding box center [108, 652] width 11 height 11
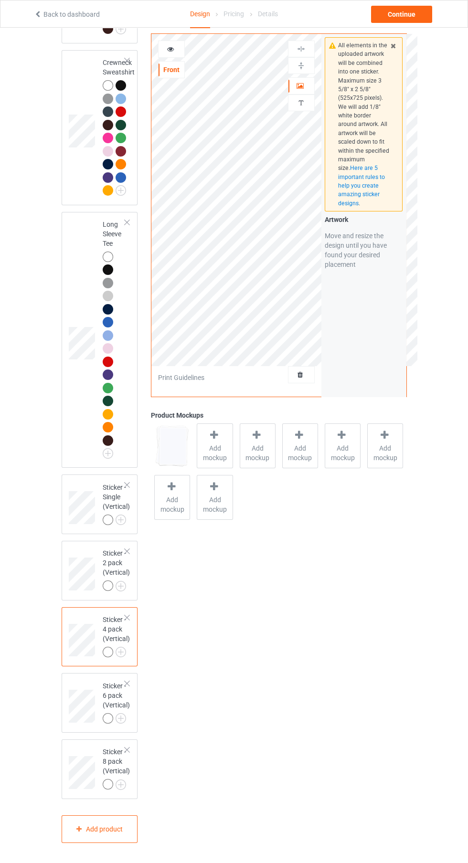
click at [109, 658] on div at bounding box center [108, 652] width 11 height 11
click at [226, 452] on span "Add mockup" at bounding box center [214, 453] width 35 height 19
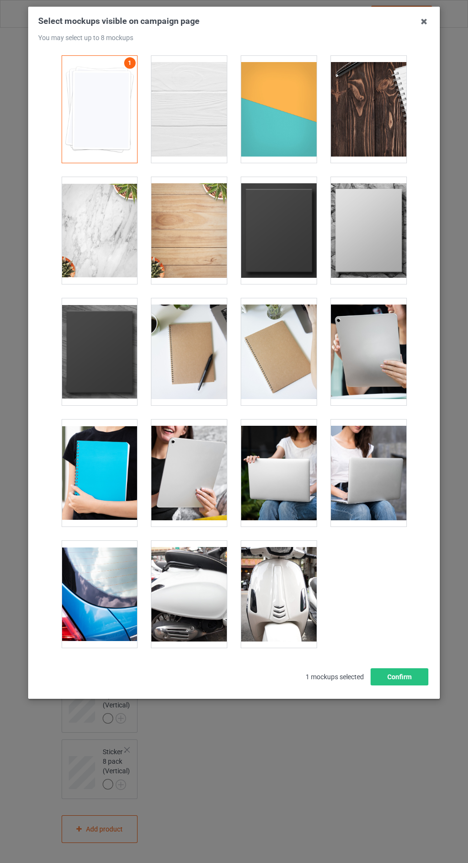
click at [193, 131] on div at bounding box center [188, 109] width 75 height 107
click at [277, 118] on div at bounding box center [278, 109] width 75 height 107
click at [376, 113] on div at bounding box center [368, 109] width 75 height 107
click at [412, 673] on button "Confirm" at bounding box center [400, 677] width 58 height 17
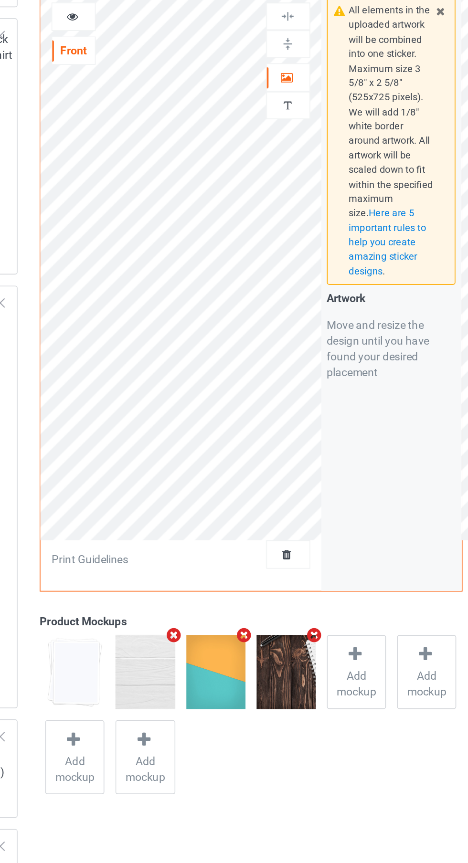
scroll to position [1117, 0]
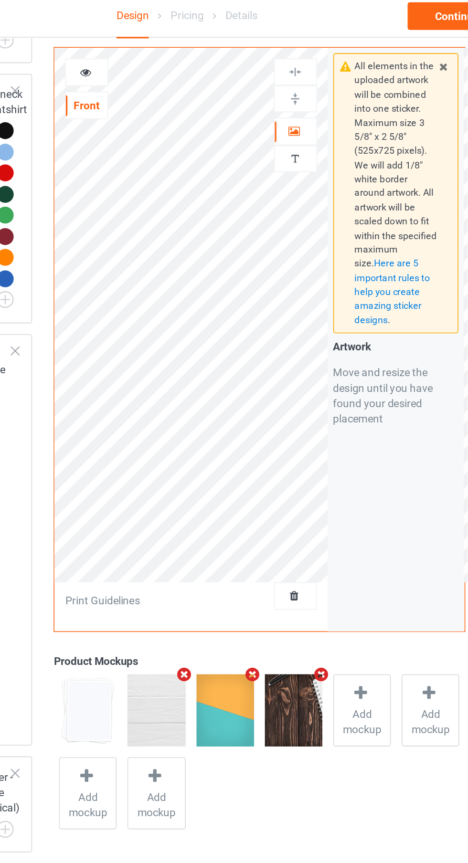
click at [305, 83] on div at bounding box center [301, 86] width 26 height 10
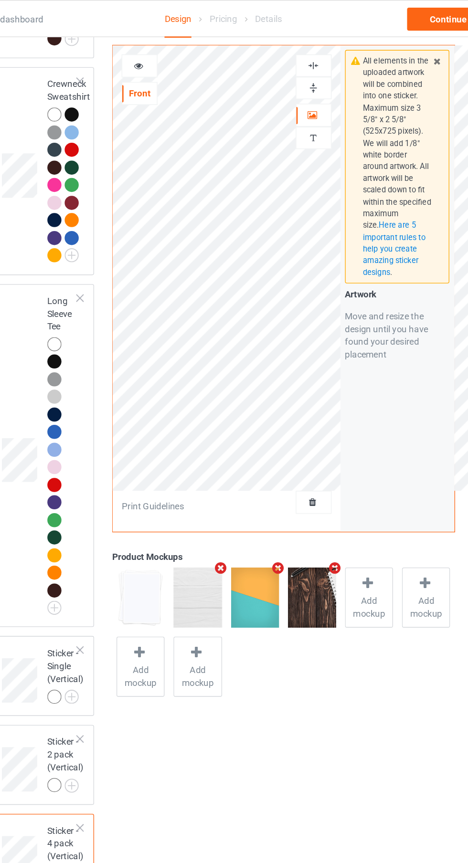
scroll to position [1115, 0]
click at [308, 50] on div at bounding box center [301, 48] width 26 height 9
click at [306, 76] on div "Artwork Personalized text" at bounding box center [301, 78] width 27 height 74
click at [307, 65] on div at bounding box center [301, 65] width 26 height 9
click at [307, 49] on div at bounding box center [301, 48] width 26 height 9
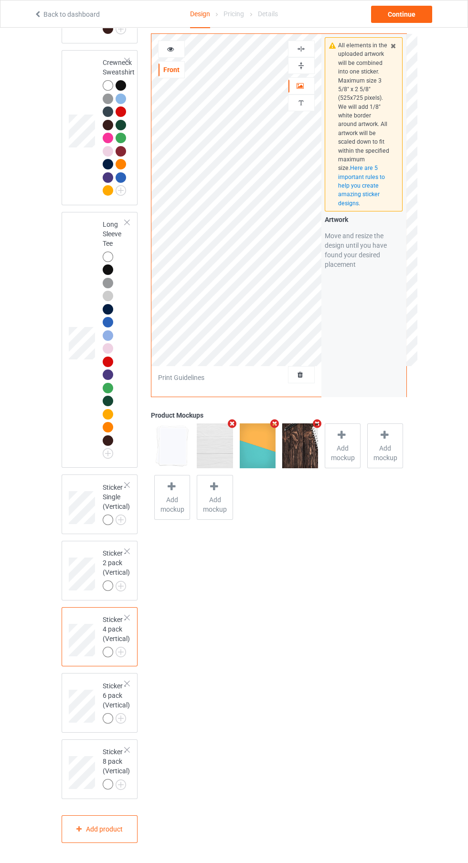
scroll to position [1113, 0]
click at [420, 12] on div "Continue" at bounding box center [401, 14] width 61 height 17
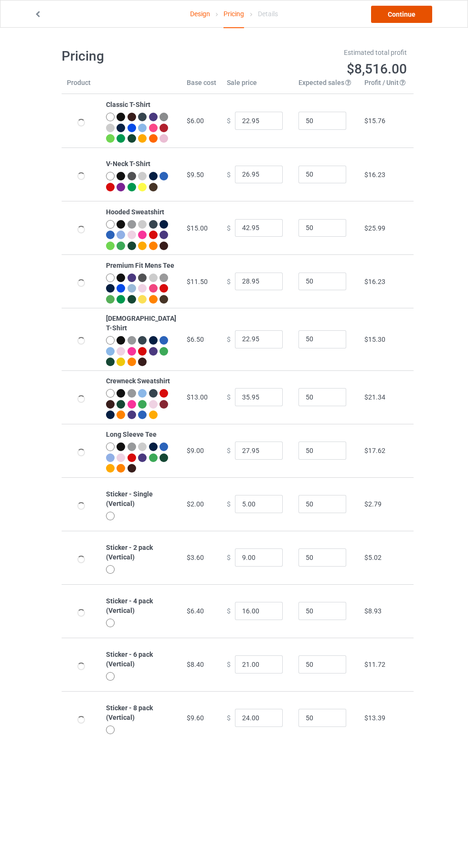
click at [415, 21] on link "Continue" at bounding box center [401, 14] width 61 height 17
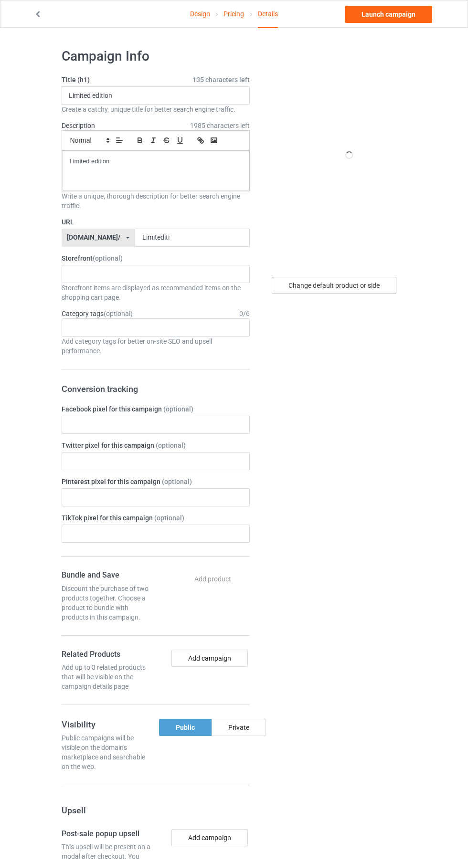
click at [355, 287] on div "Change default product or side" at bounding box center [334, 285] width 125 height 17
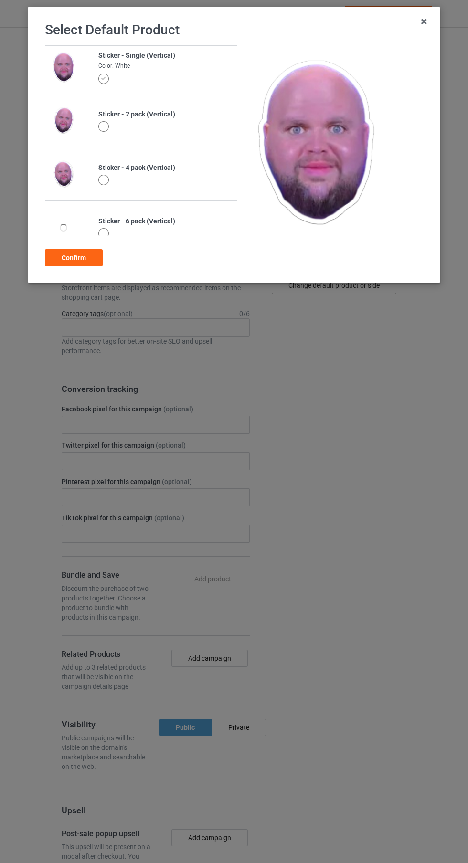
scroll to position [322, 0]
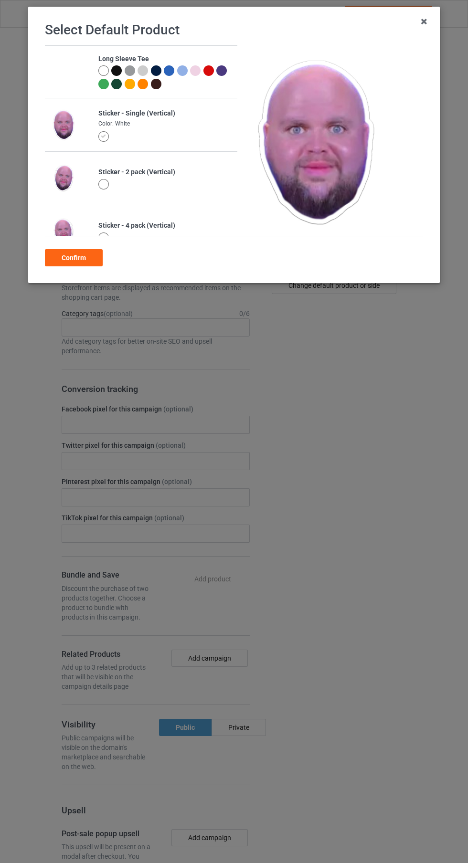
click at [107, 188] on div at bounding box center [104, 185] width 13 height 13
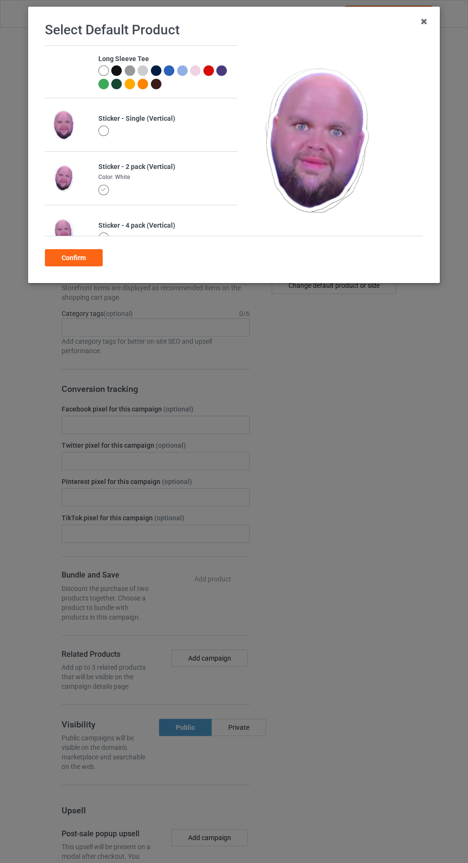
click at [87, 266] on div "Confirm" at bounding box center [74, 257] width 58 height 17
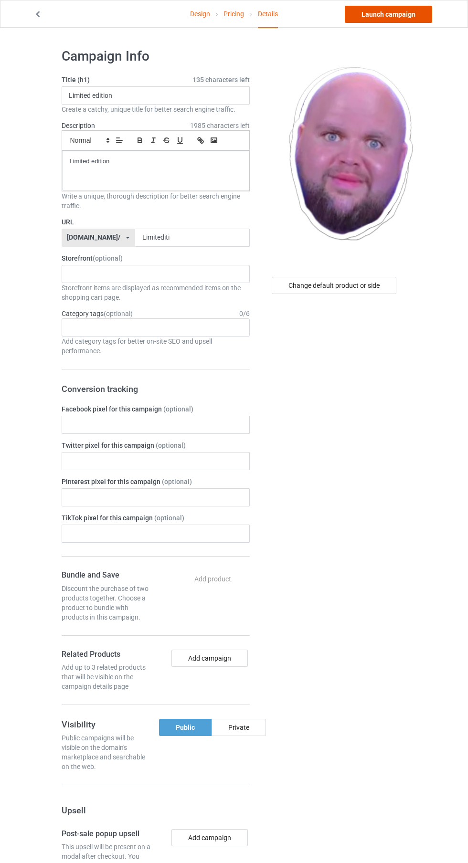
click at [414, 15] on link "Launch campaign" at bounding box center [388, 14] width 87 height 17
